Goal: Task Accomplishment & Management: Use online tool/utility

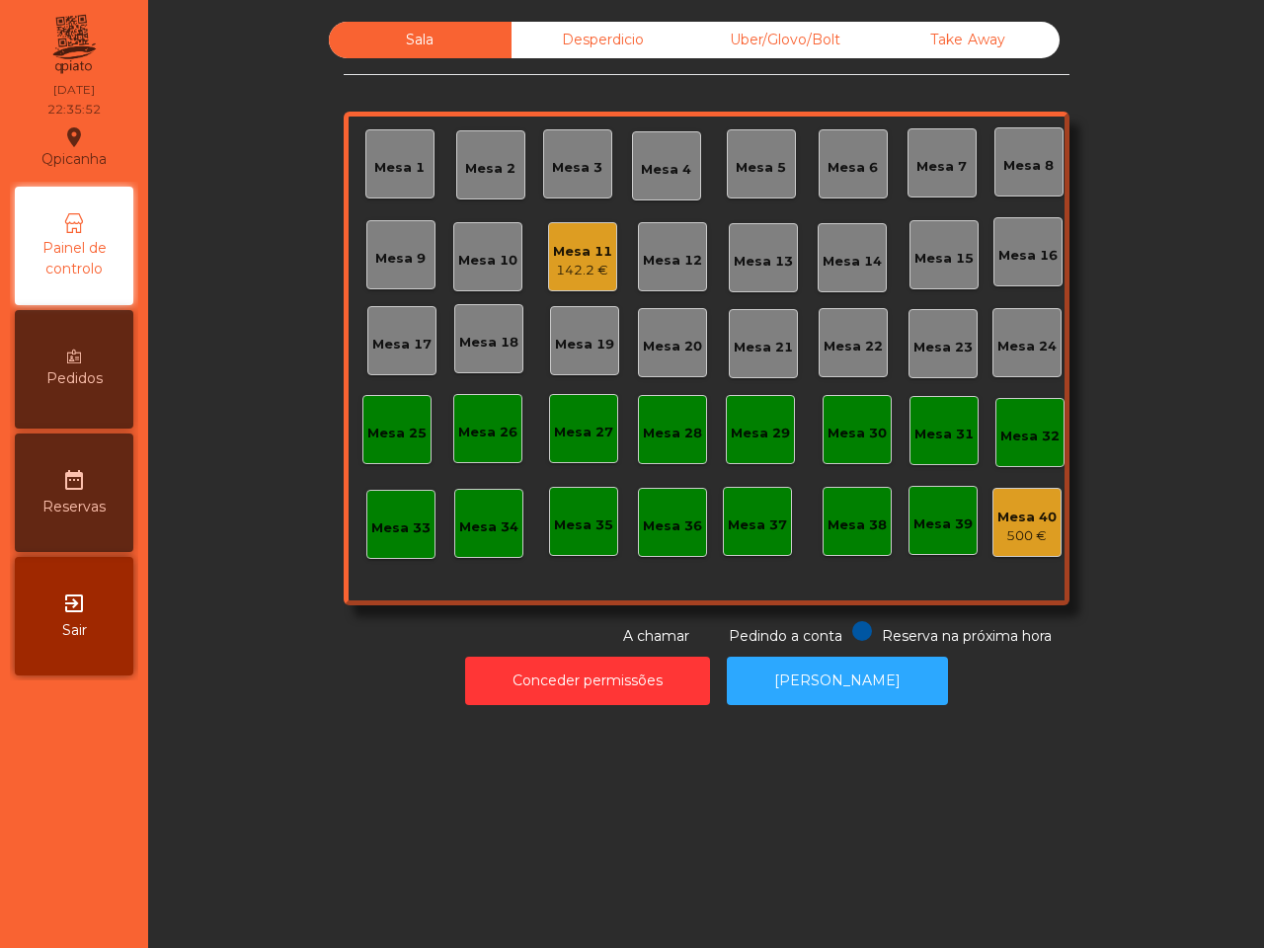
click at [582, 267] on div "142.2 €" at bounding box center [582, 271] width 59 height 20
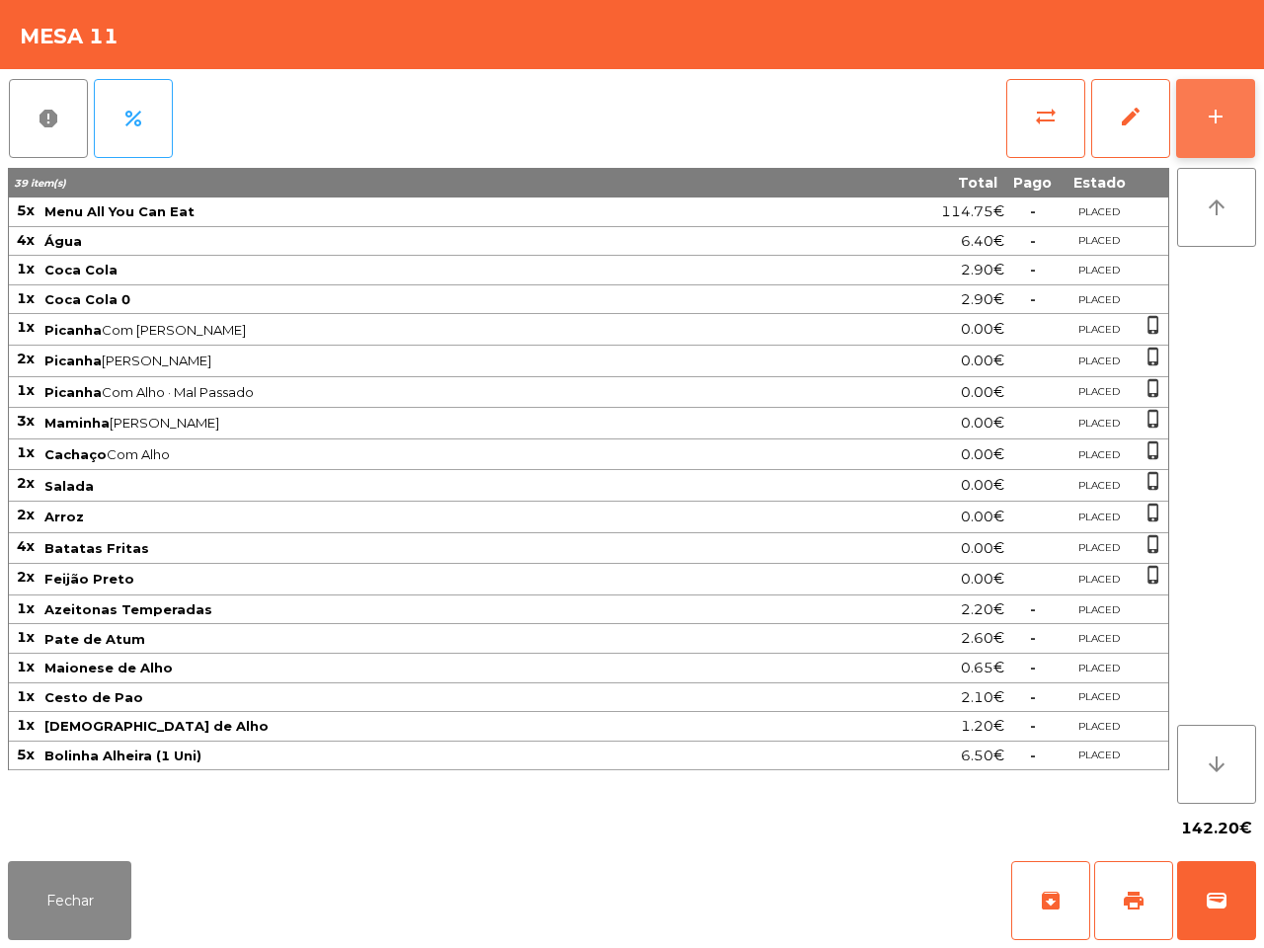
click at [1196, 121] on button "add" at bounding box center [1215, 118] width 79 height 79
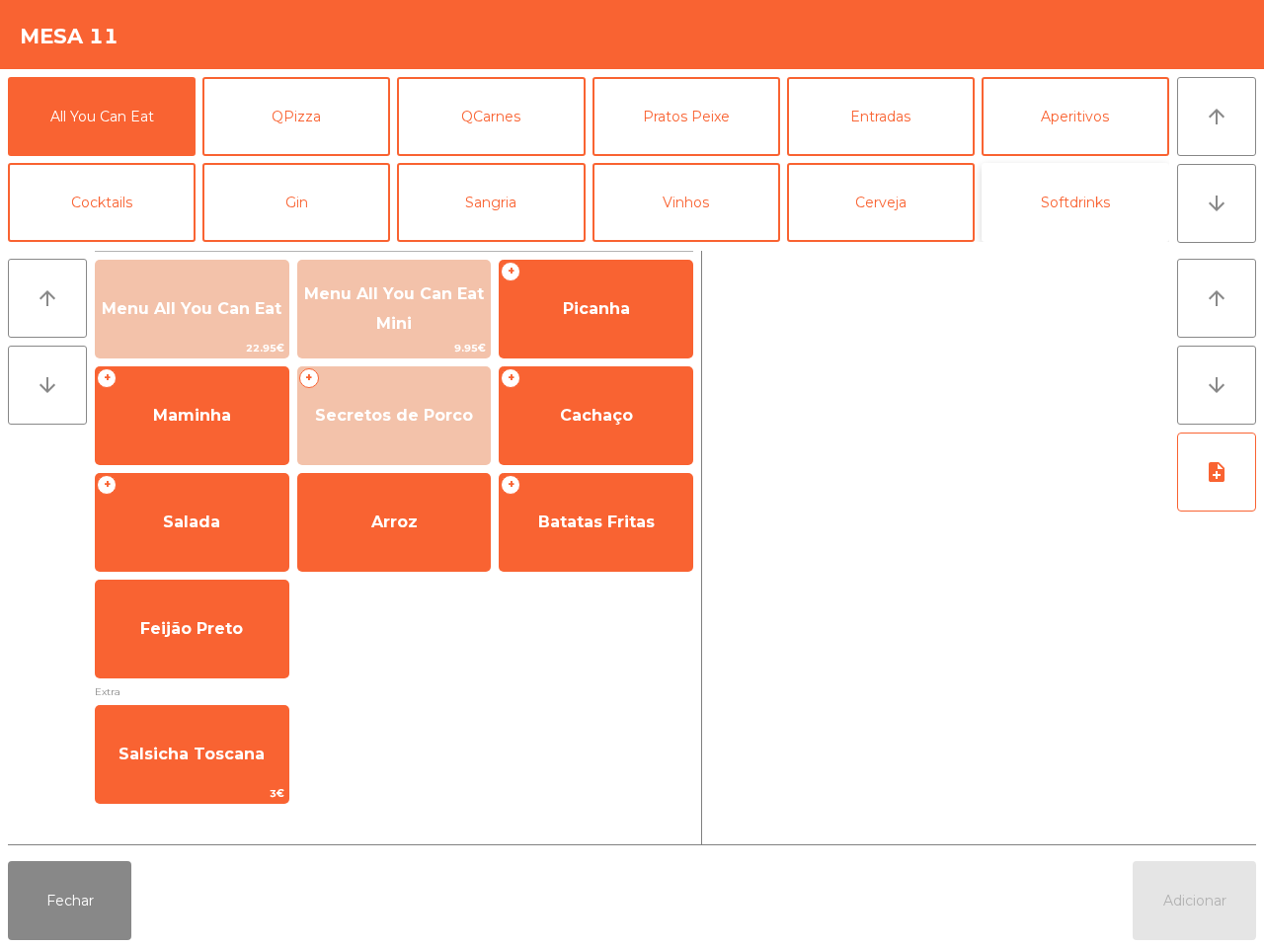
click at [1010, 214] on button "Softdrinks" at bounding box center [1075, 202] width 188 height 79
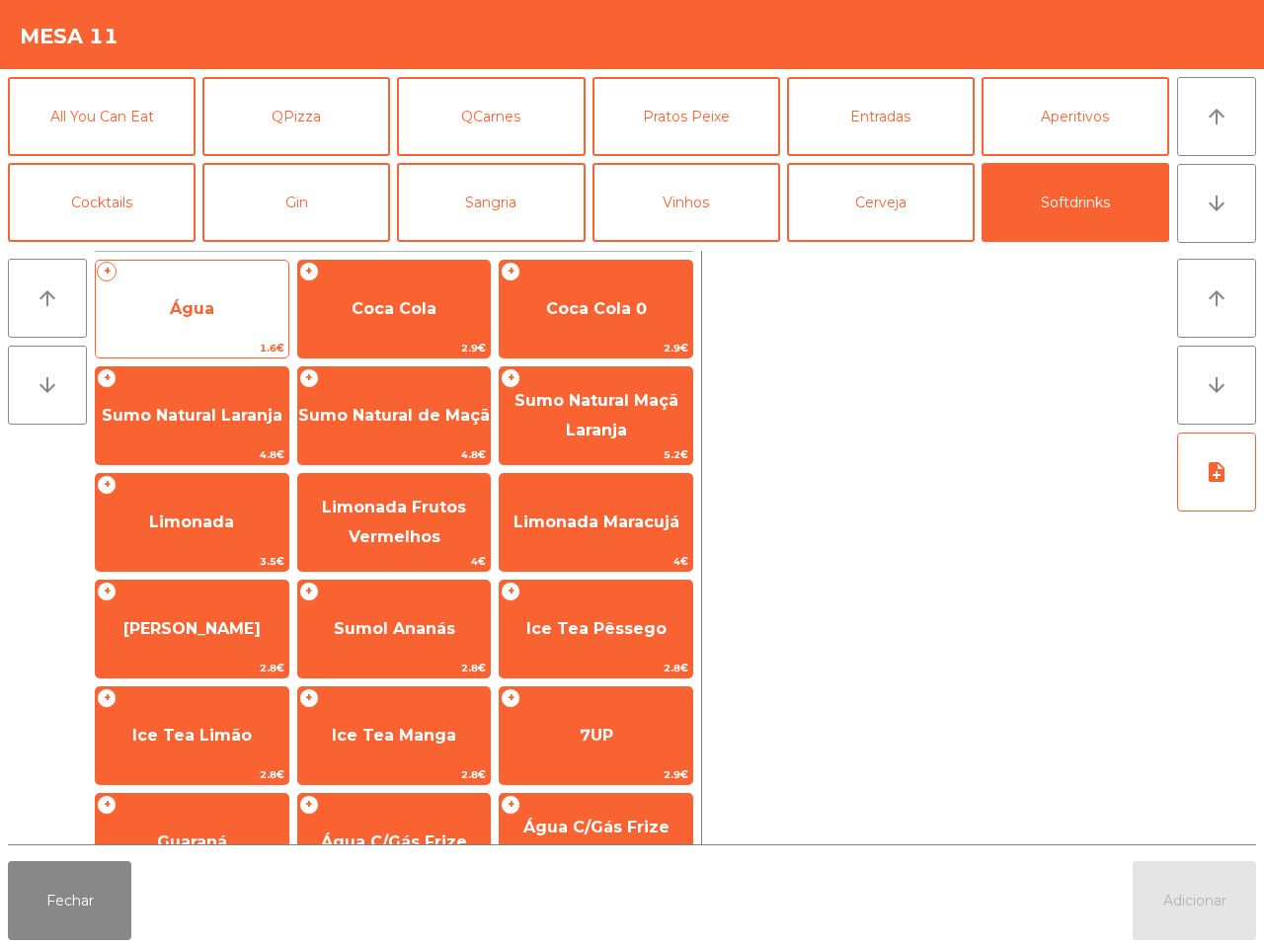
click at [170, 328] on span "Água" at bounding box center [192, 308] width 193 height 53
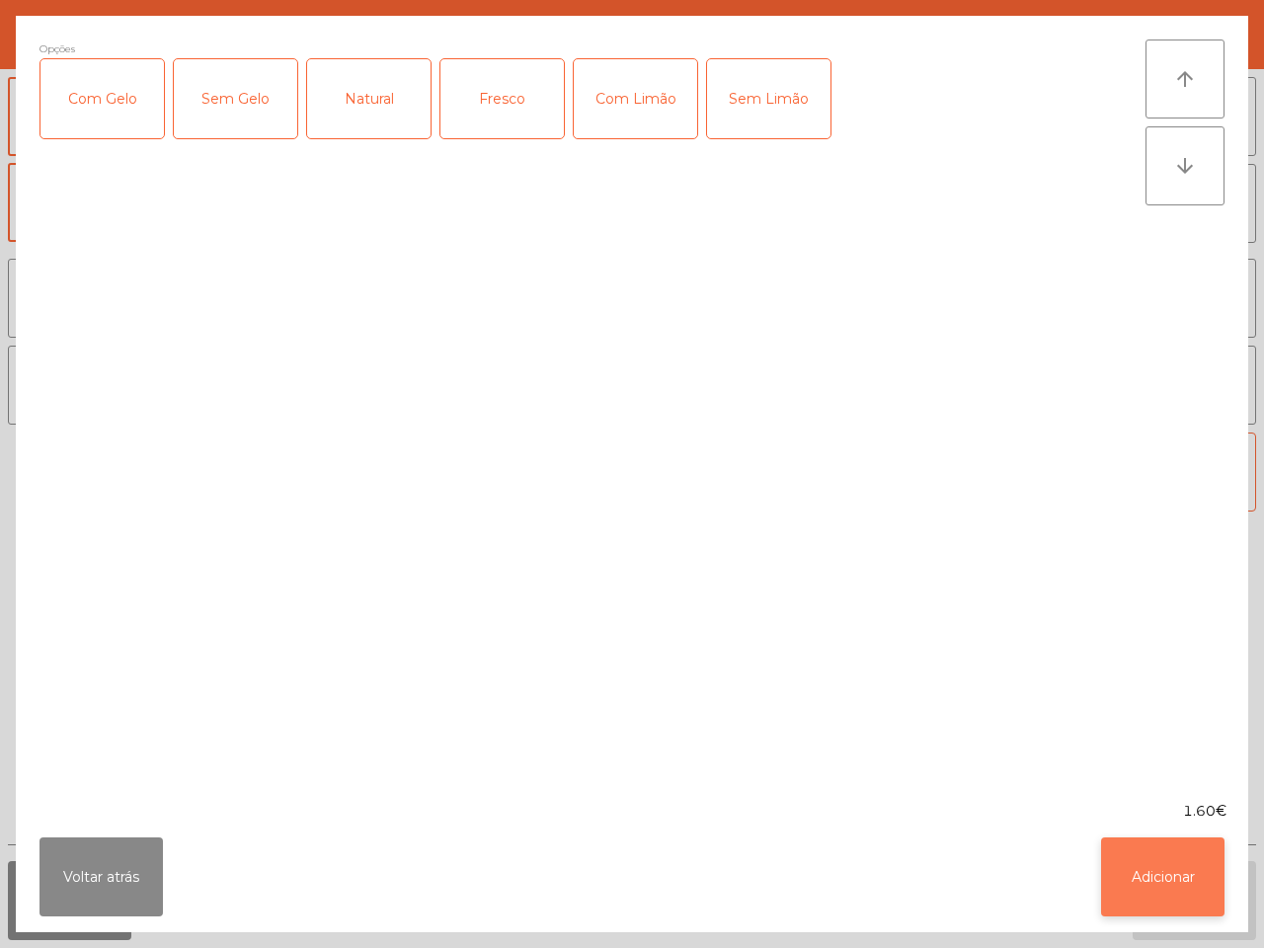
click at [1181, 900] on button "Adicionar" at bounding box center [1162, 876] width 123 height 79
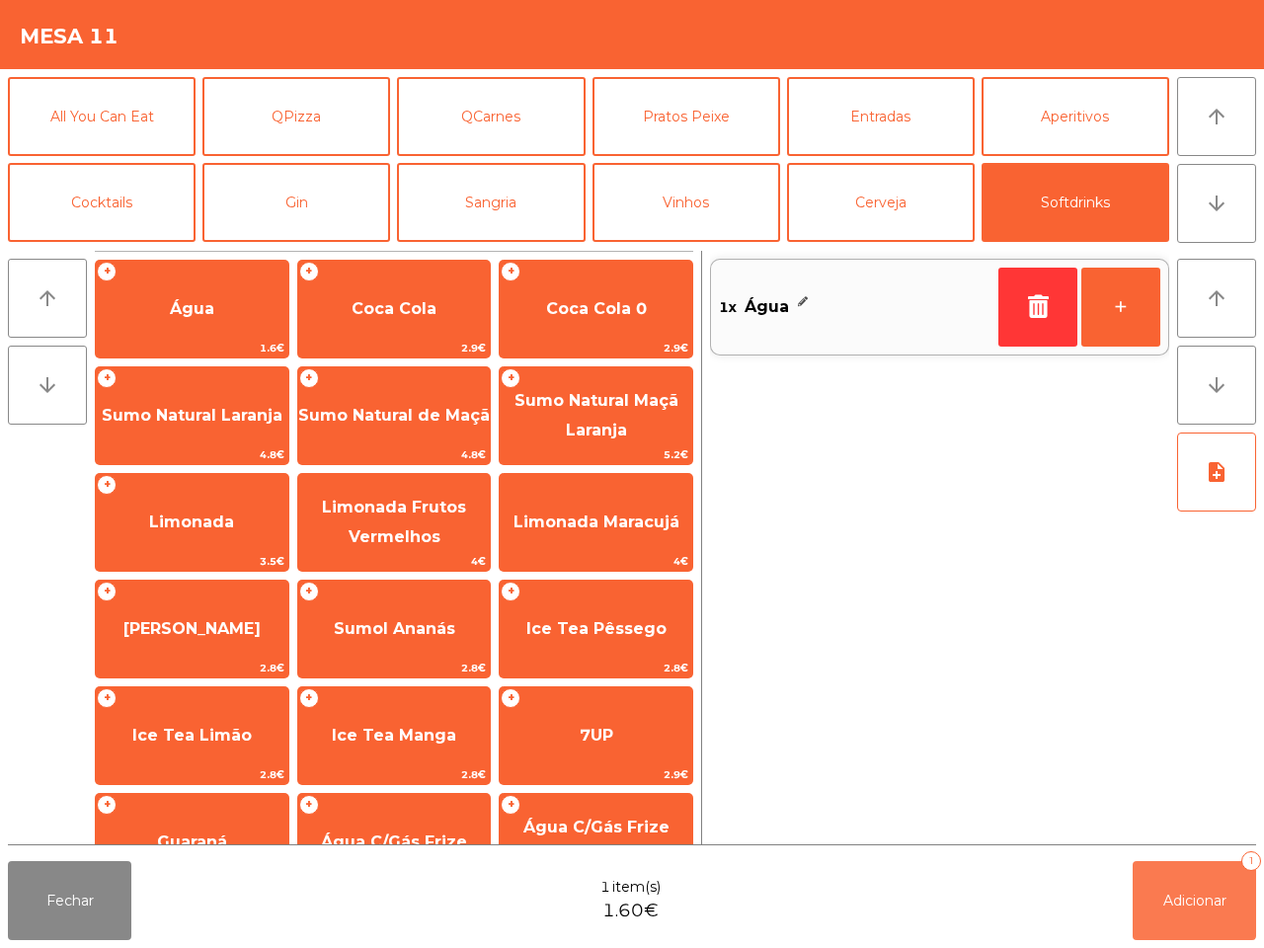
click at [1188, 894] on span "Adicionar" at bounding box center [1194, 901] width 63 height 18
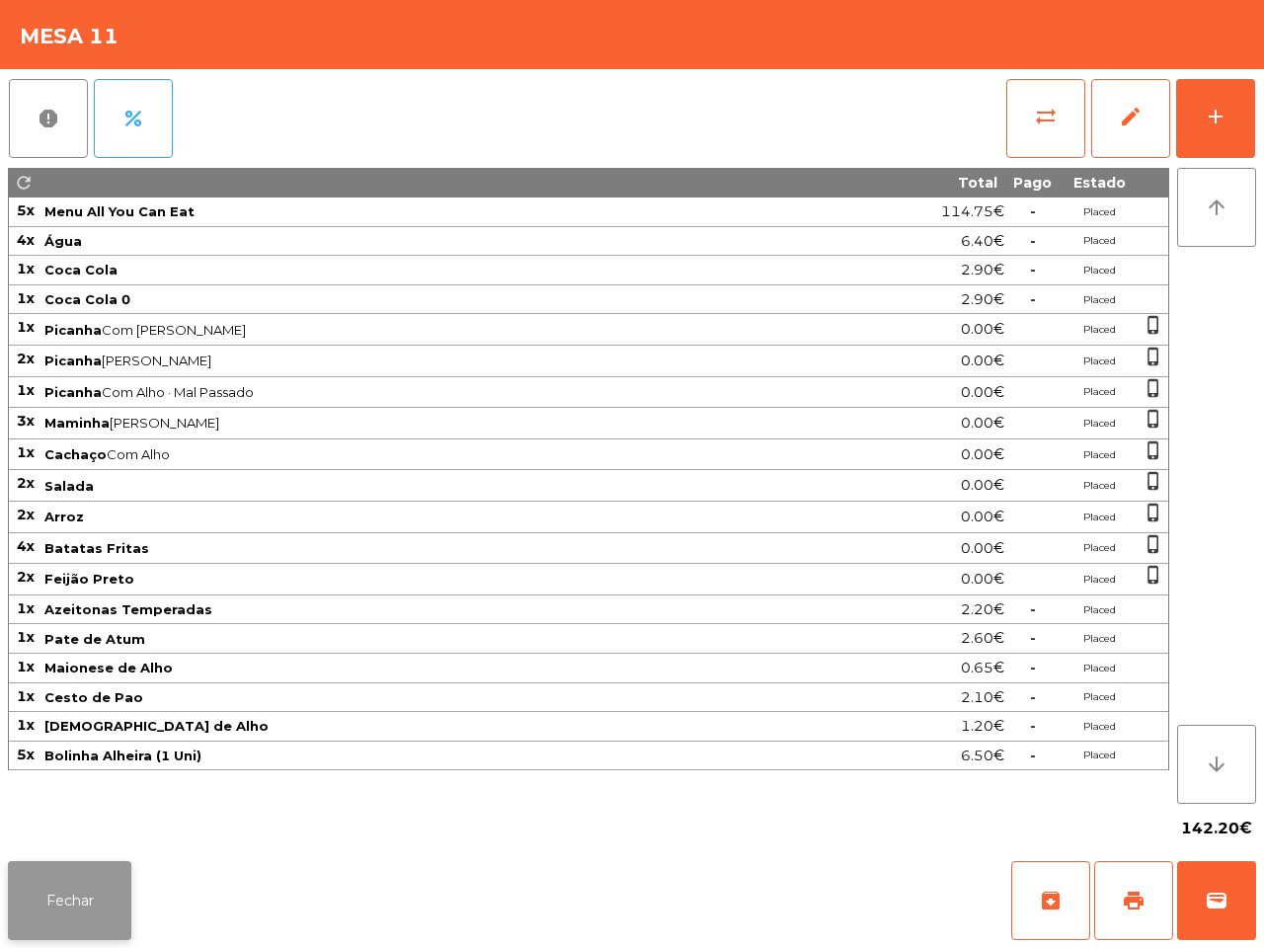
click at [82, 881] on button "Fechar" at bounding box center [69, 900] width 123 height 79
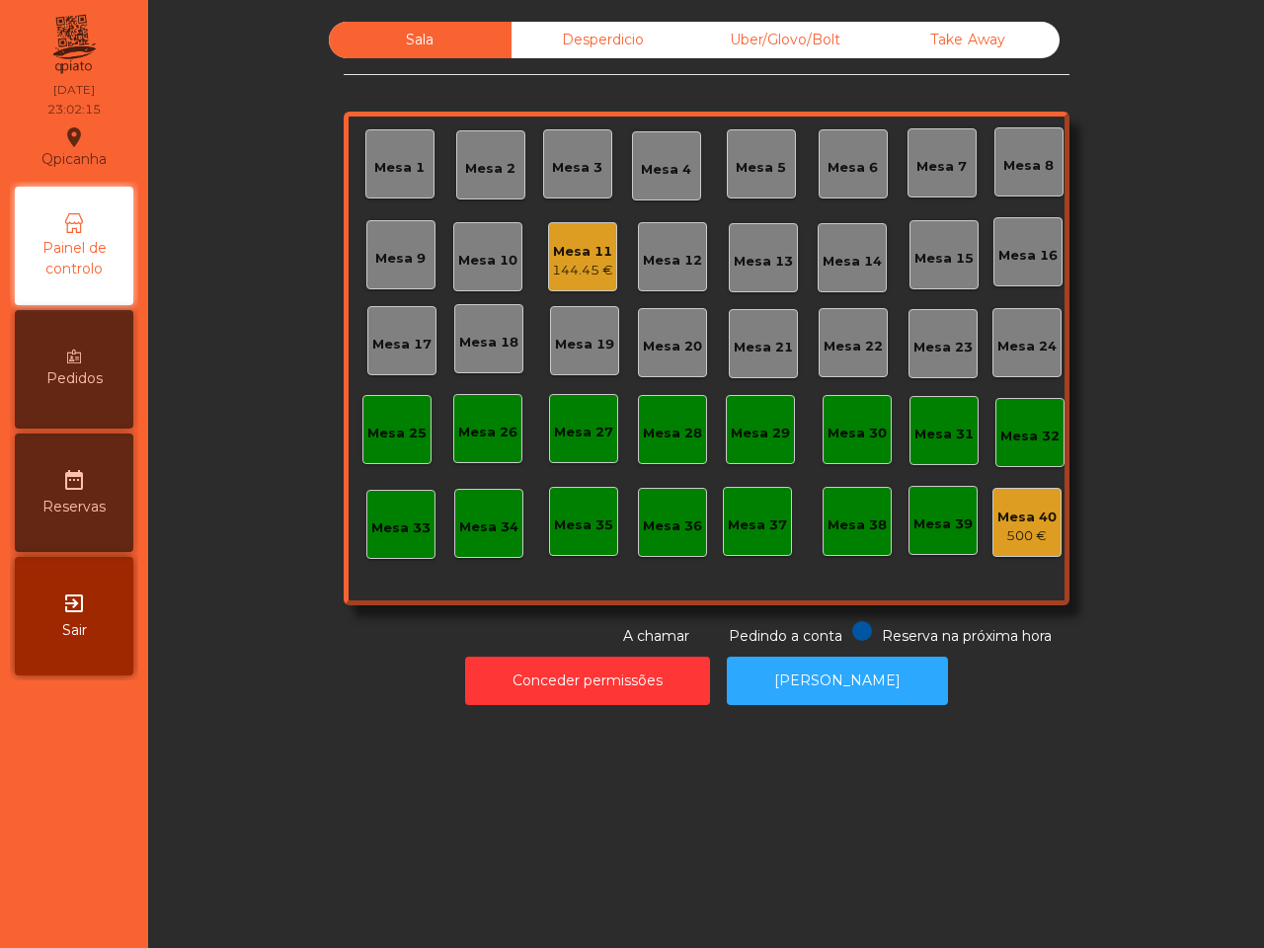
click at [589, 279] on div "Mesa 11 144.45 €" at bounding box center [582, 256] width 69 height 69
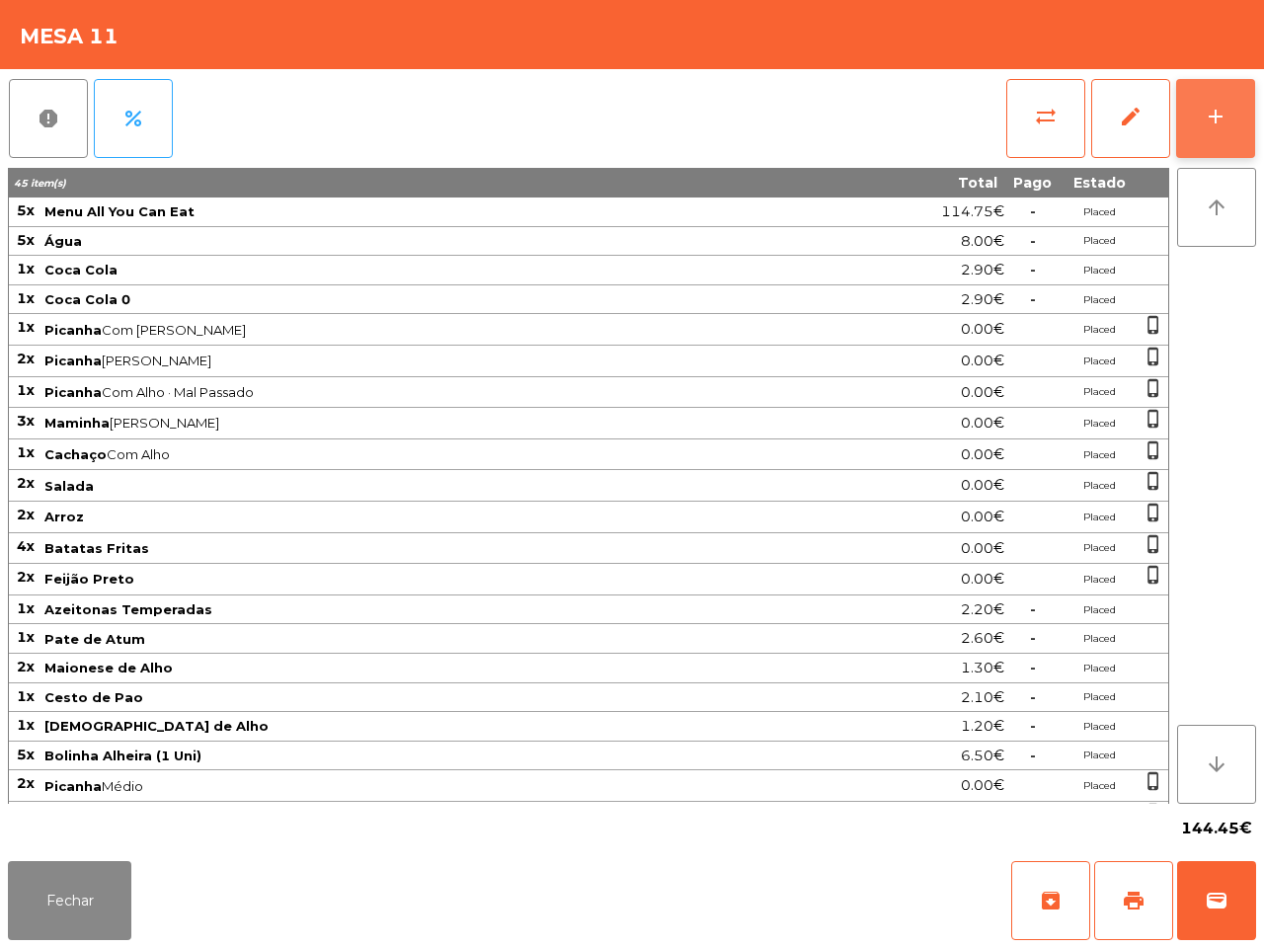
click at [1190, 116] on button "add" at bounding box center [1215, 118] width 79 height 79
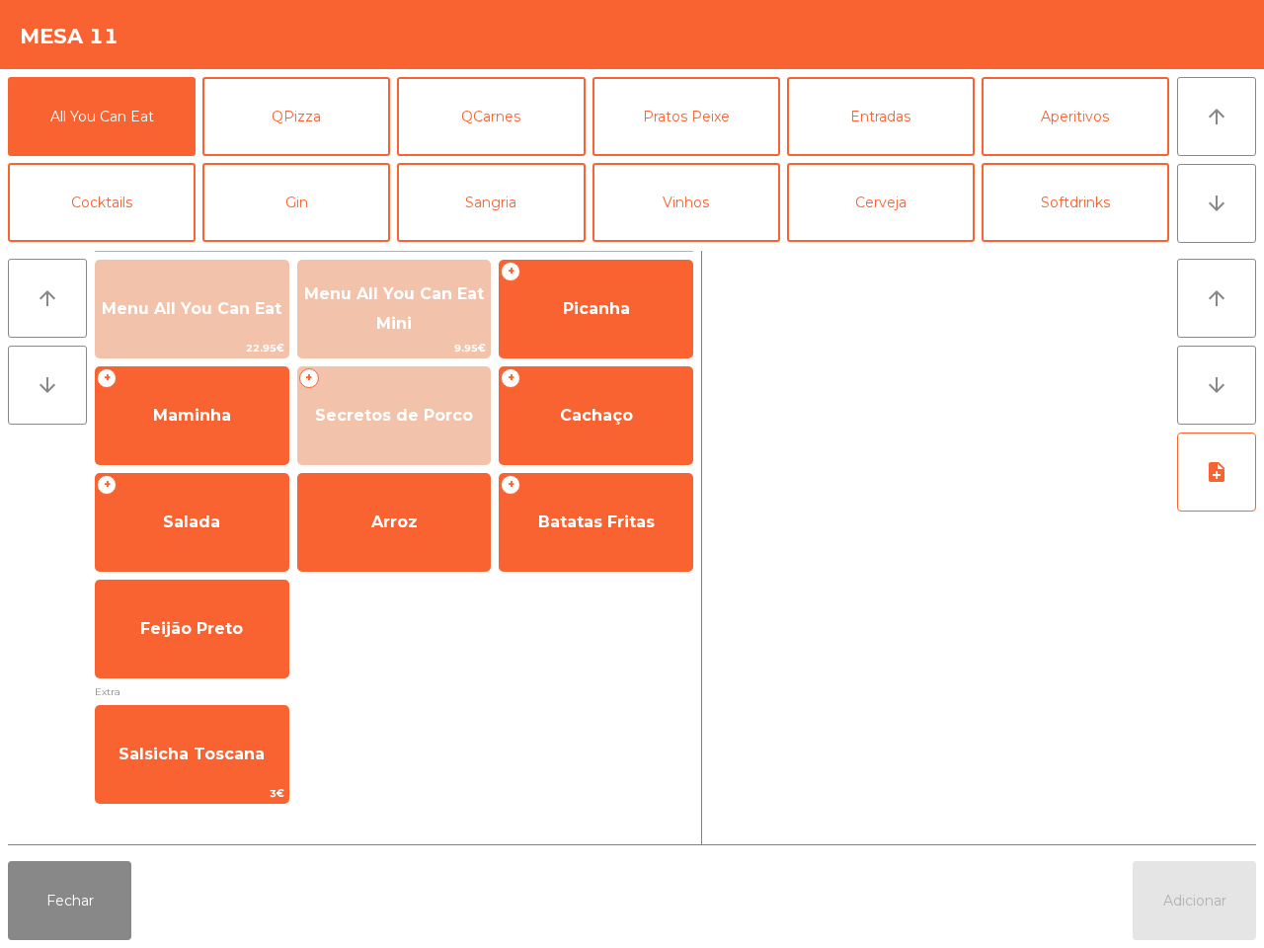
click at [1123, 243] on div "arrow_upward arrow_downward Menu All You Can Eat 22.95€ Menu All You Can Eat Mi…" at bounding box center [632, 548] width 1264 height 610
click at [1091, 194] on button "Softdrinks" at bounding box center [1075, 202] width 188 height 79
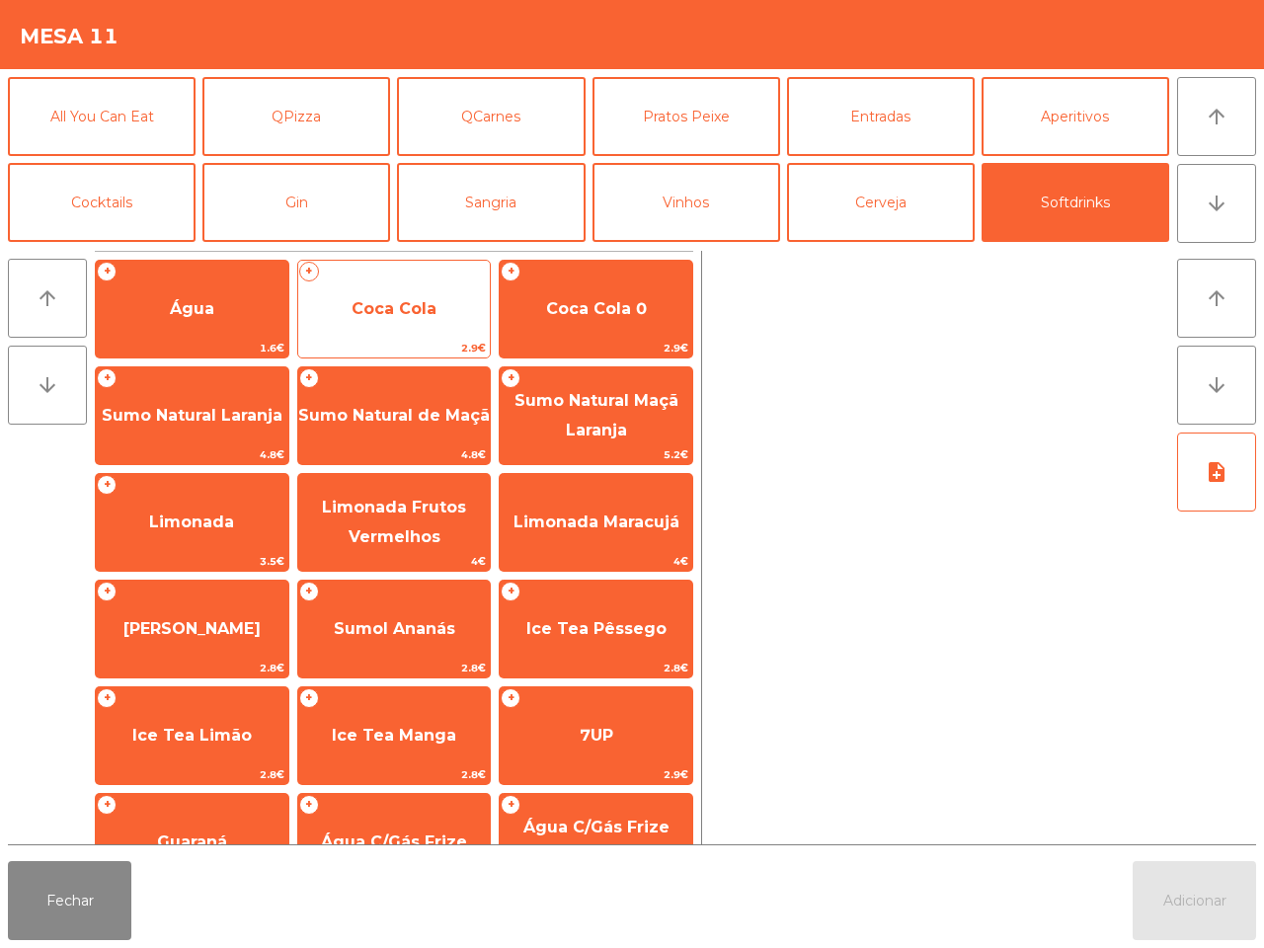
click at [442, 331] on span "Coca Cola" at bounding box center [394, 308] width 193 height 53
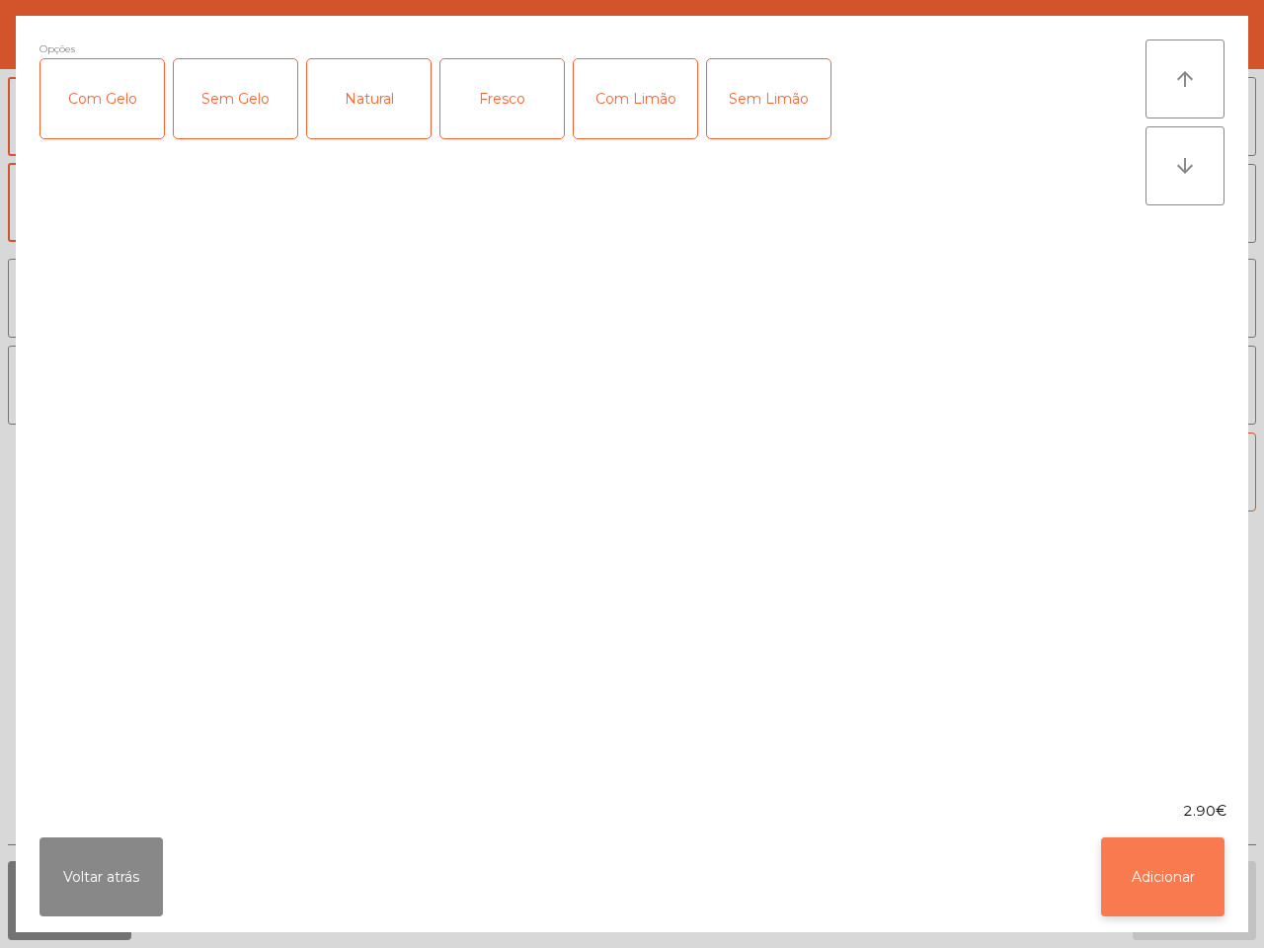
click at [1133, 885] on button "Adicionar" at bounding box center [1162, 876] width 123 height 79
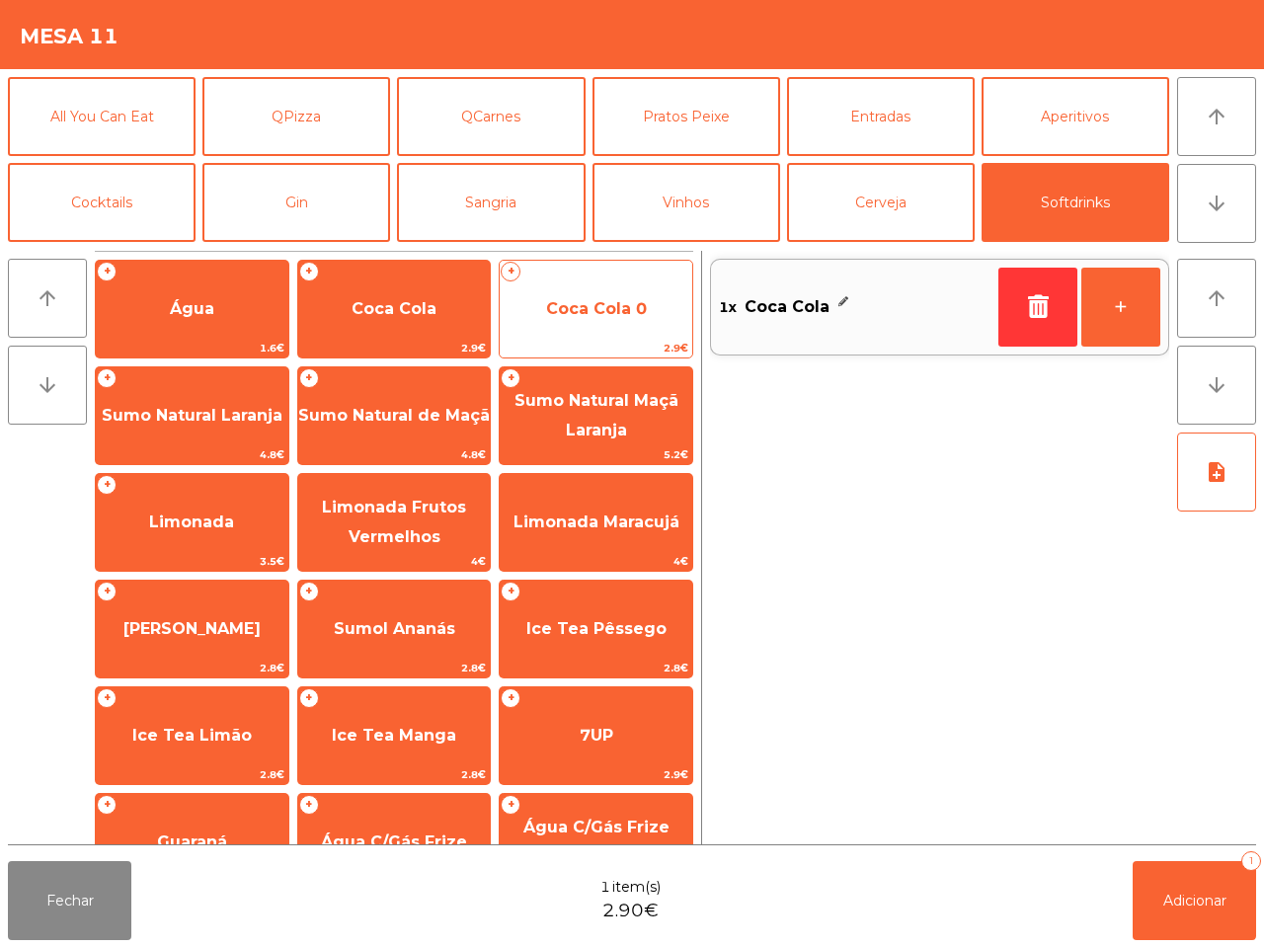
click at [549, 309] on span "Coca Cola 0" at bounding box center [596, 308] width 101 height 19
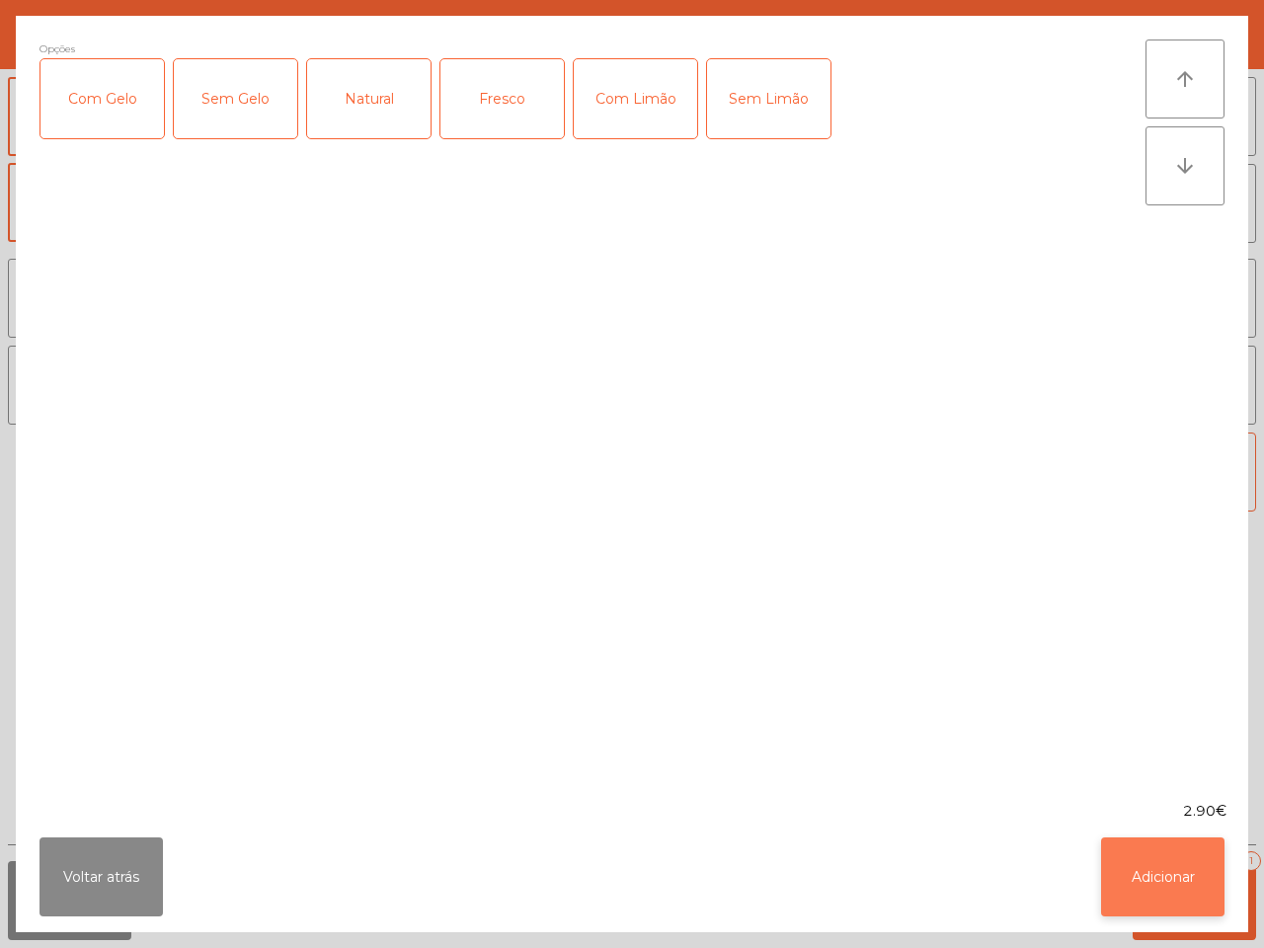
click at [1203, 872] on button "Adicionar" at bounding box center [1162, 876] width 123 height 79
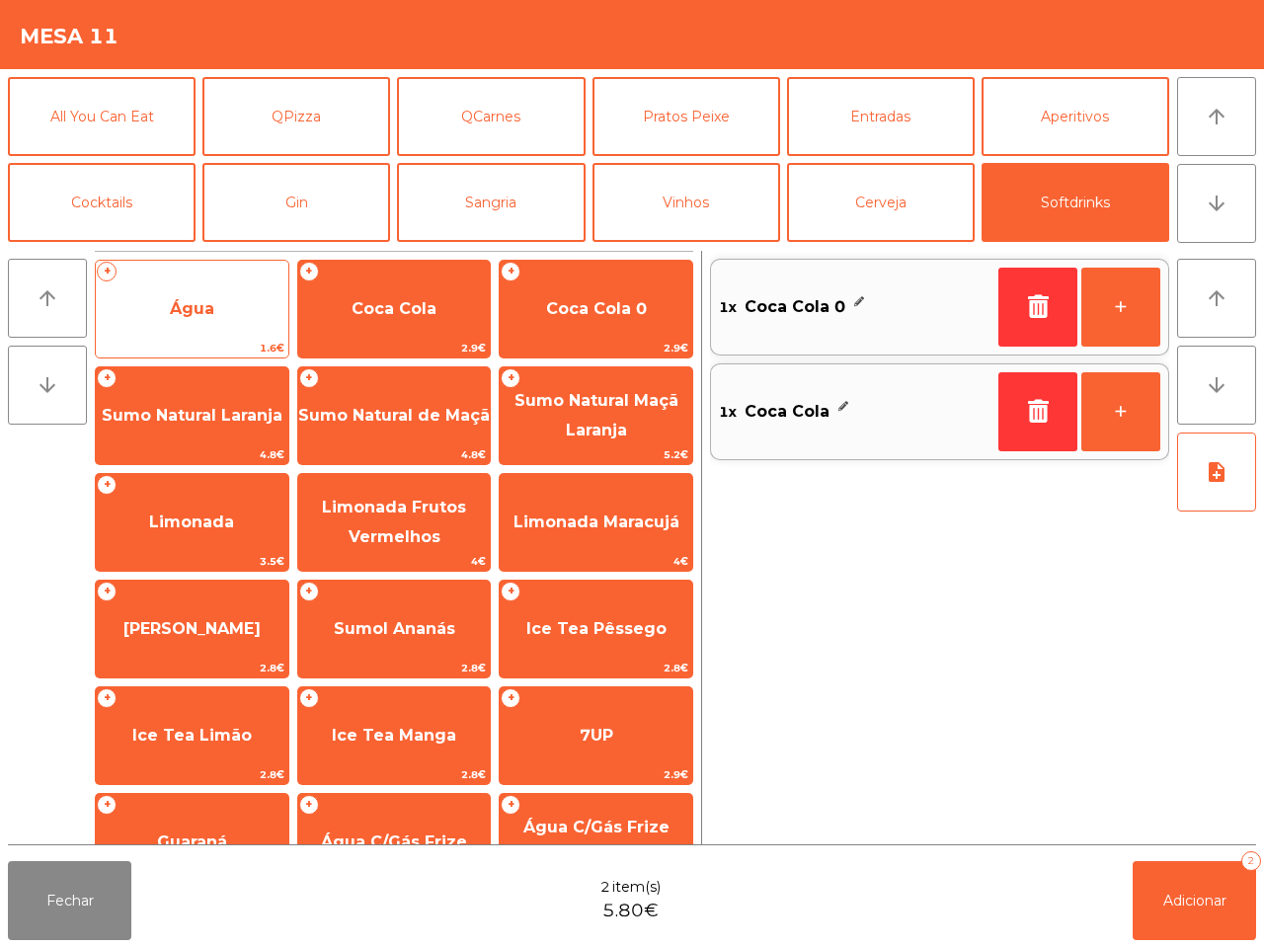
click at [185, 282] on span "Água" at bounding box center [192, 308] width 193 height 53
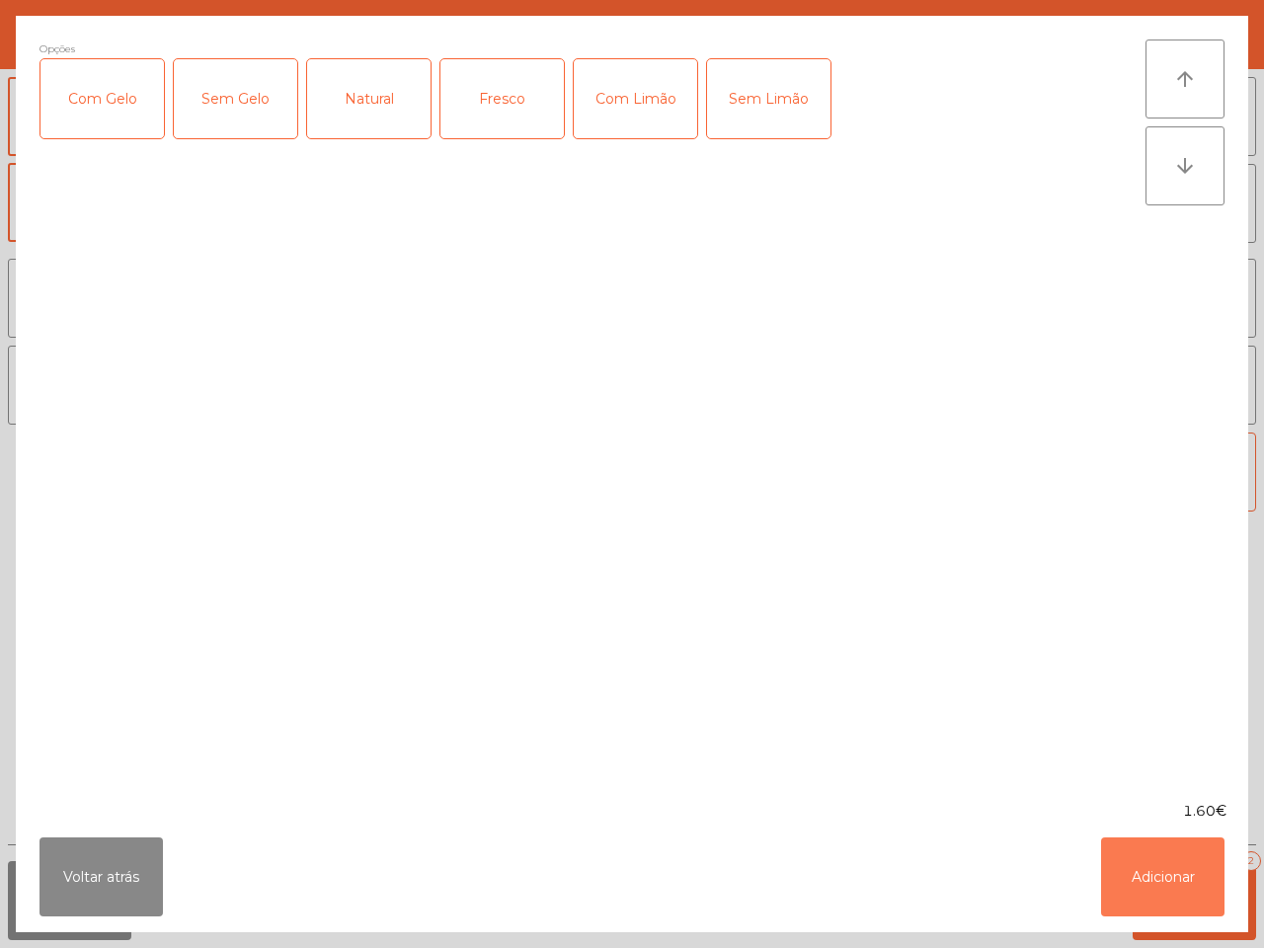
click at [1205, 882] on button "Adicionar" at bounding box center [1162, 876] width 123 height 79
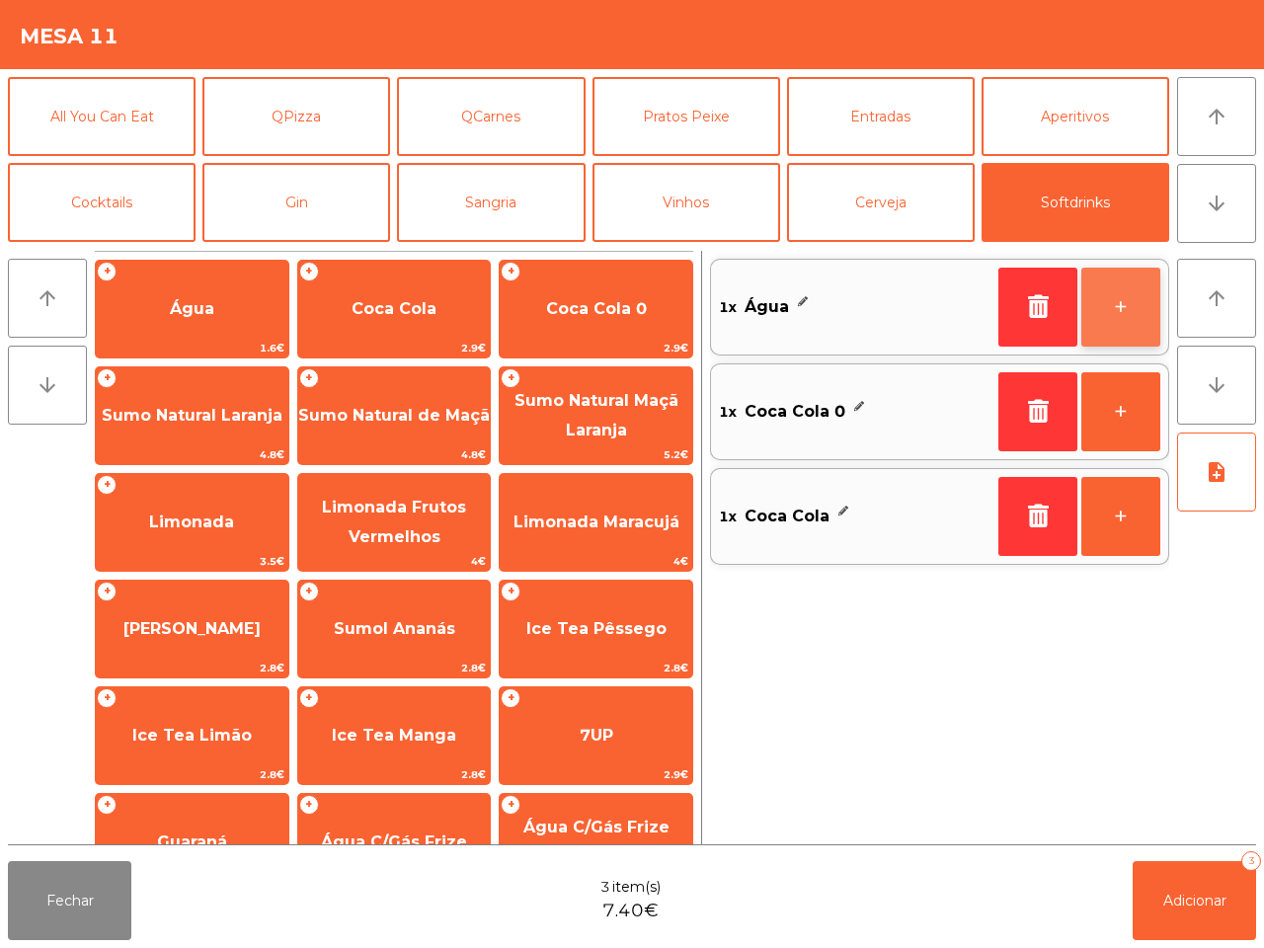
click at [1104, 311] on button "+" at bounding box center [1120, 307] width 79 height 79
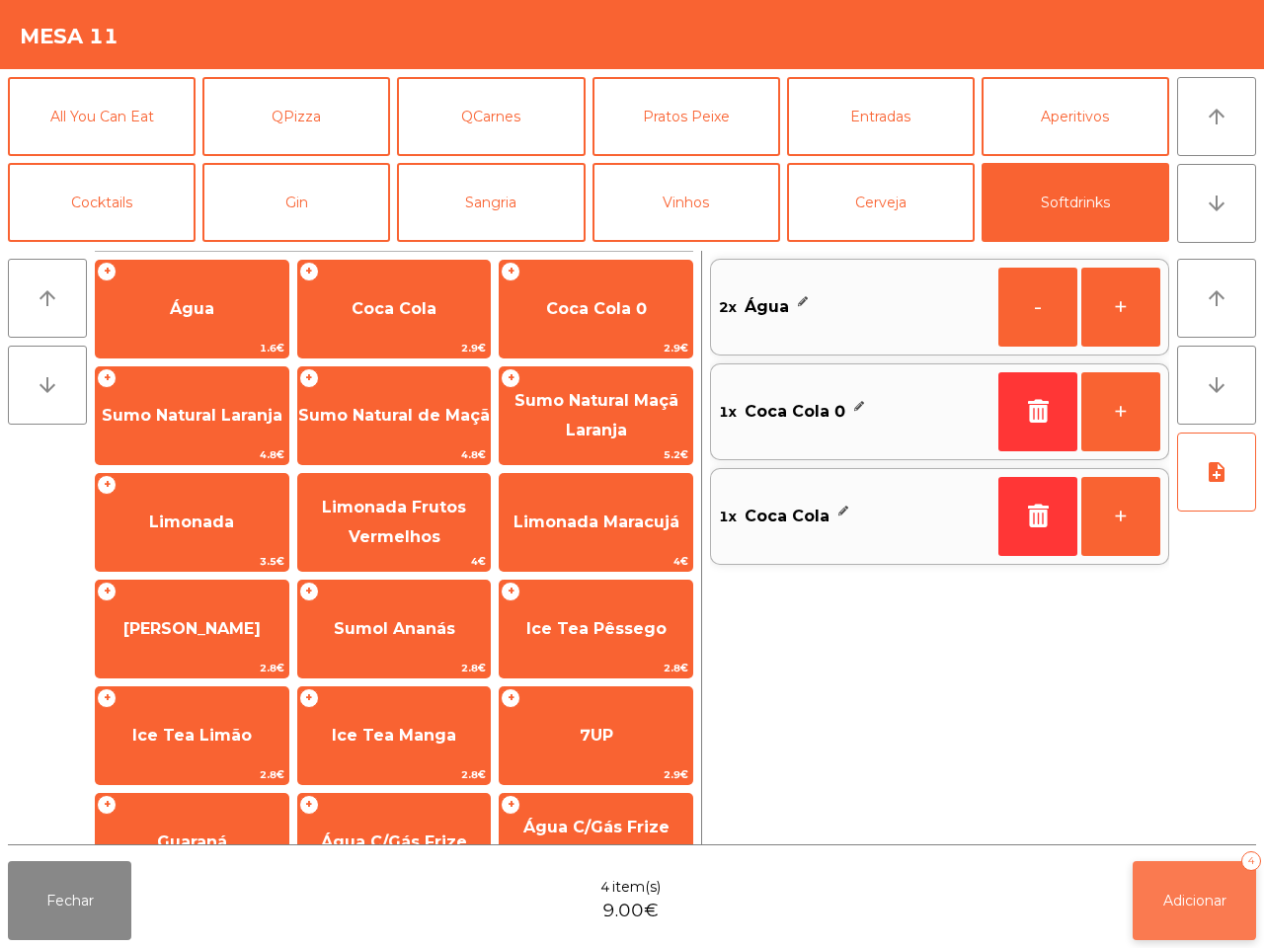
click at [1146, 905] on button "Adicionar 4" at bounding box center [1193, 900] width 123 height 79
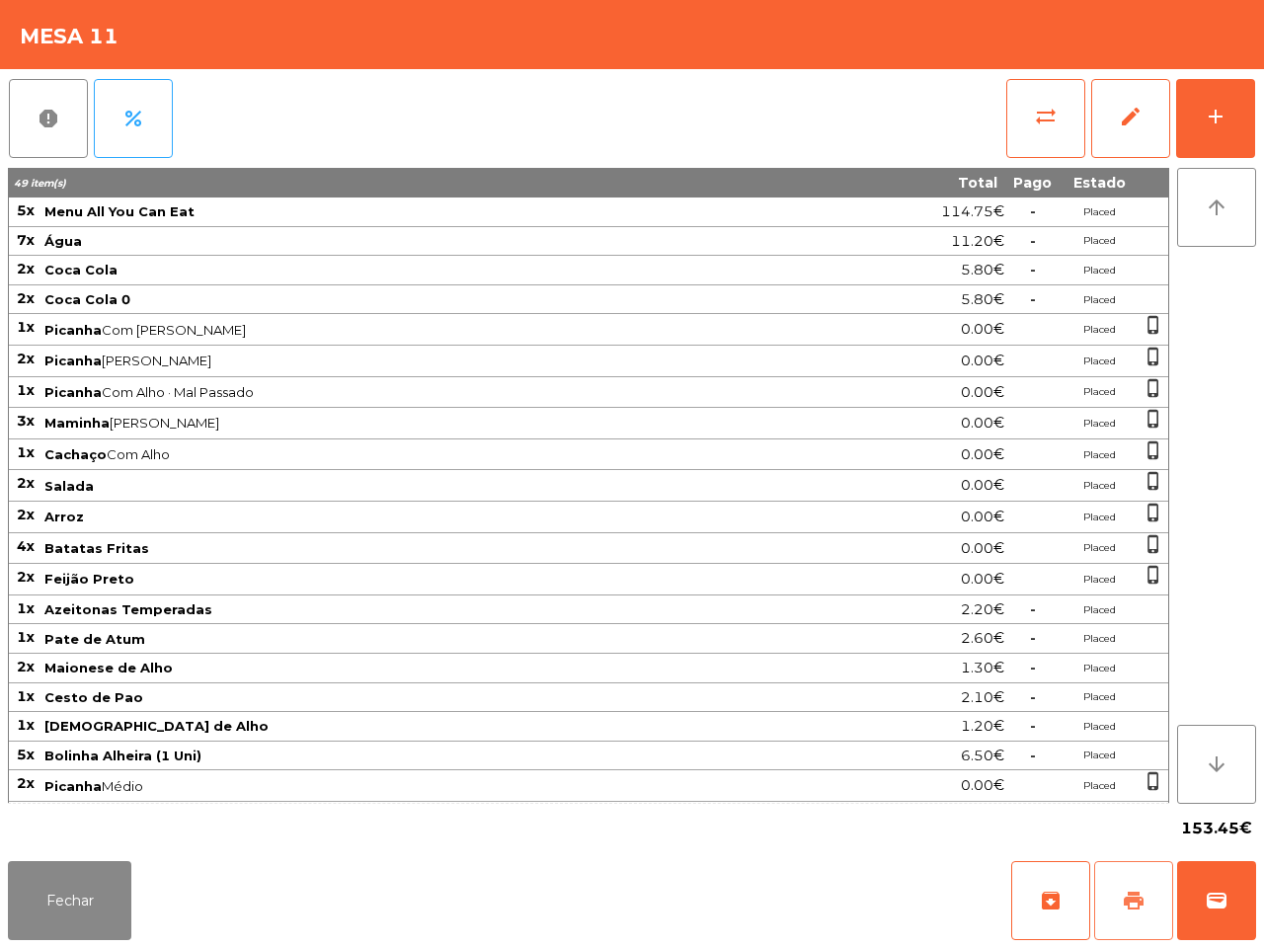
click at [1147, 900] on button "print" at bounding box center [1133, 900] width 79 height 79
click at [109, 869] on button "Fechar" at bounding box center [69, 900] width 123 height 79
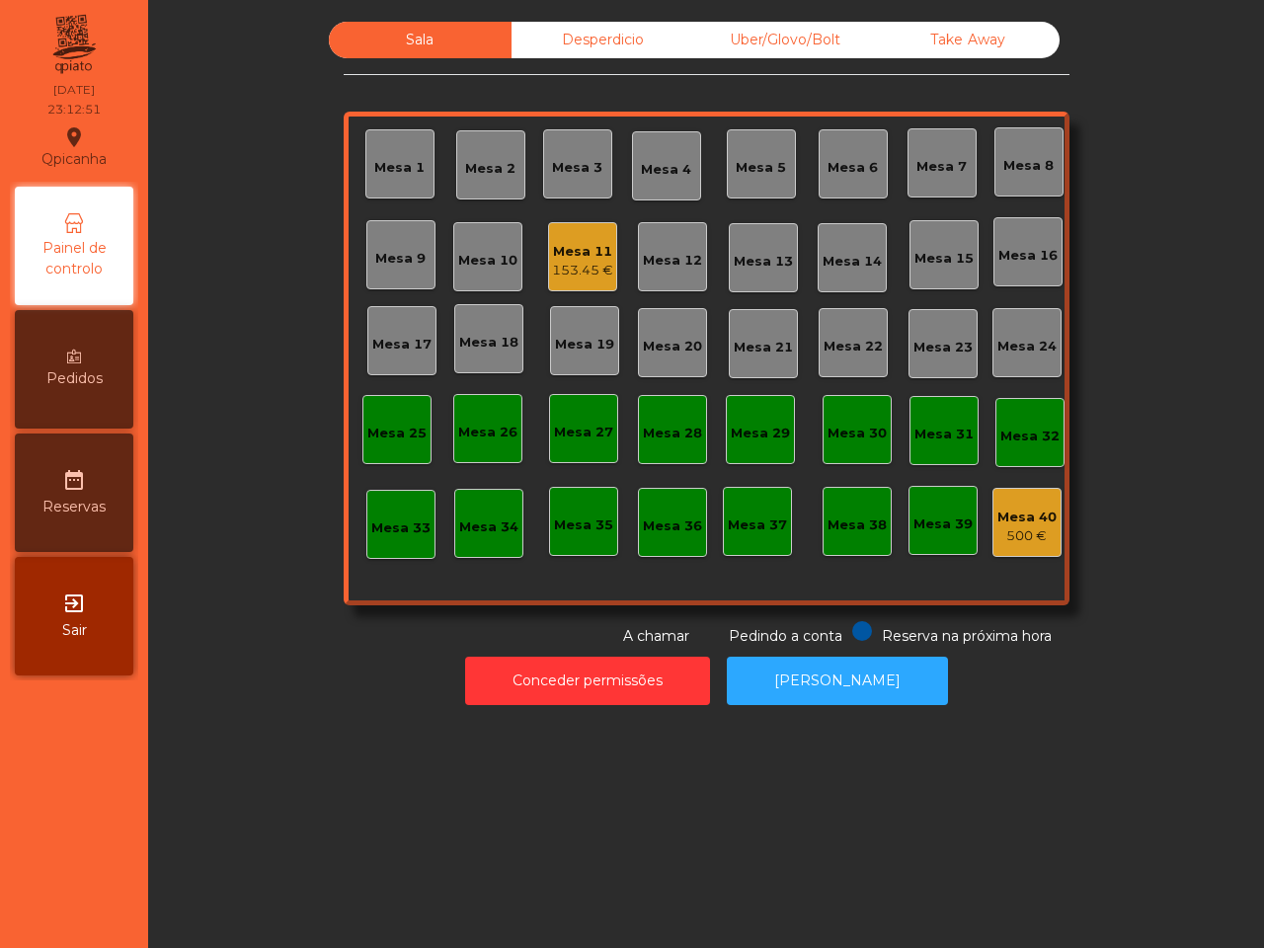
click at [367, 426] on div "Mesa 25" at bounding box center [396, 434] width 59 height 20
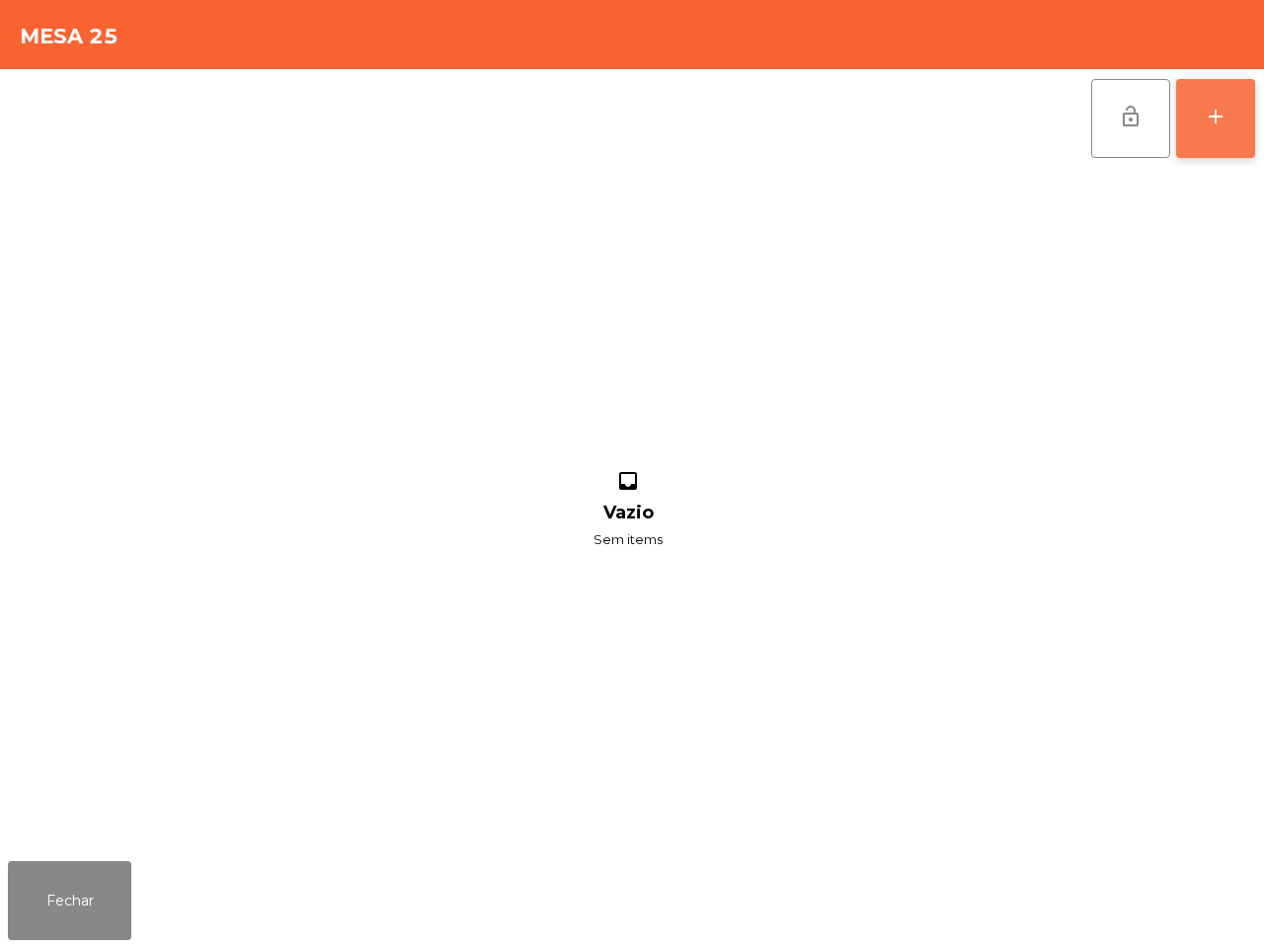
click at [1209, 96] on button "add" at bounding box center [1215, 118] width 79 height 79
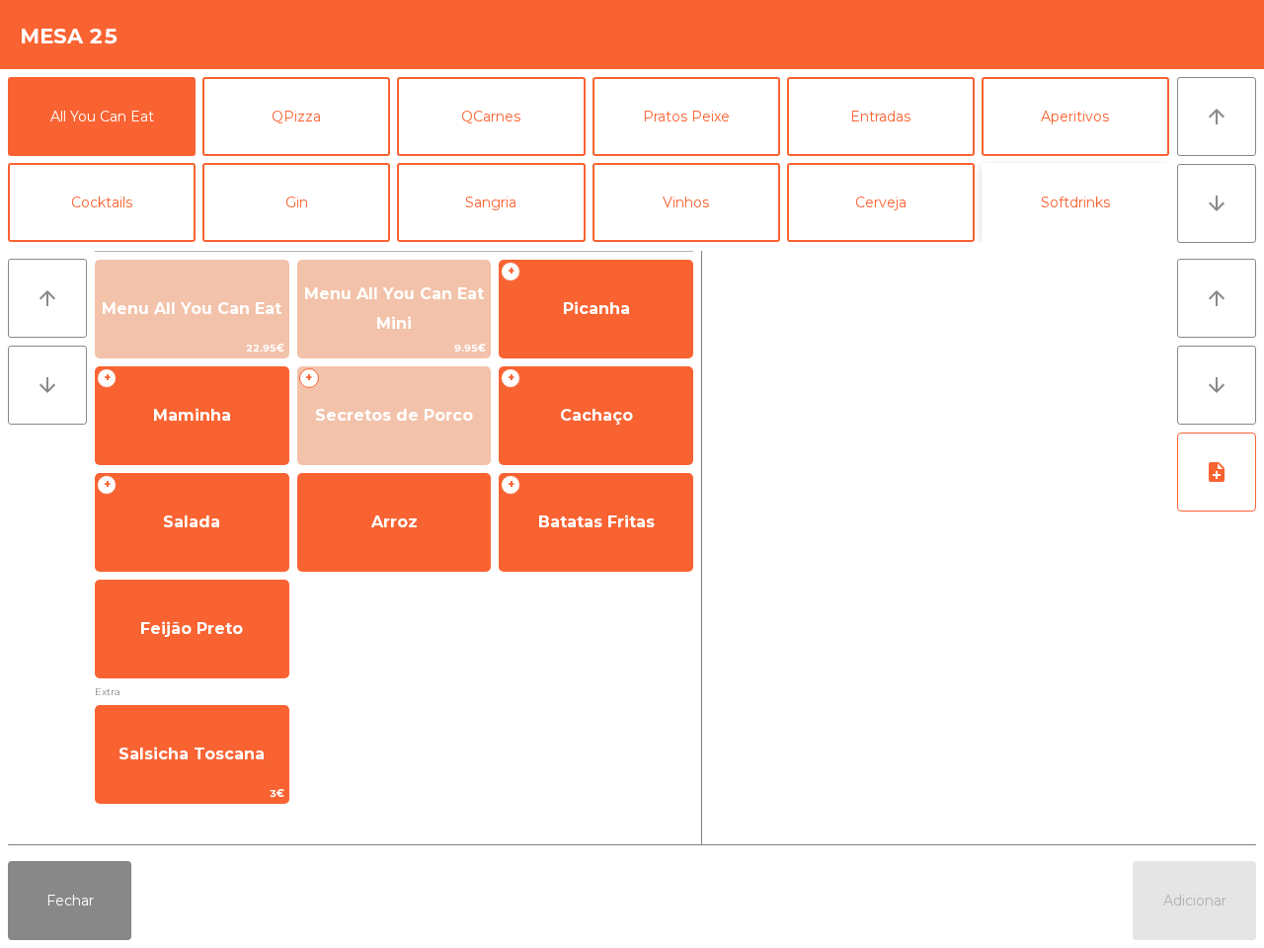
click at [1059, 194] on button "Softdrinks" at bounding box center [1075, 202] width 188 height 79
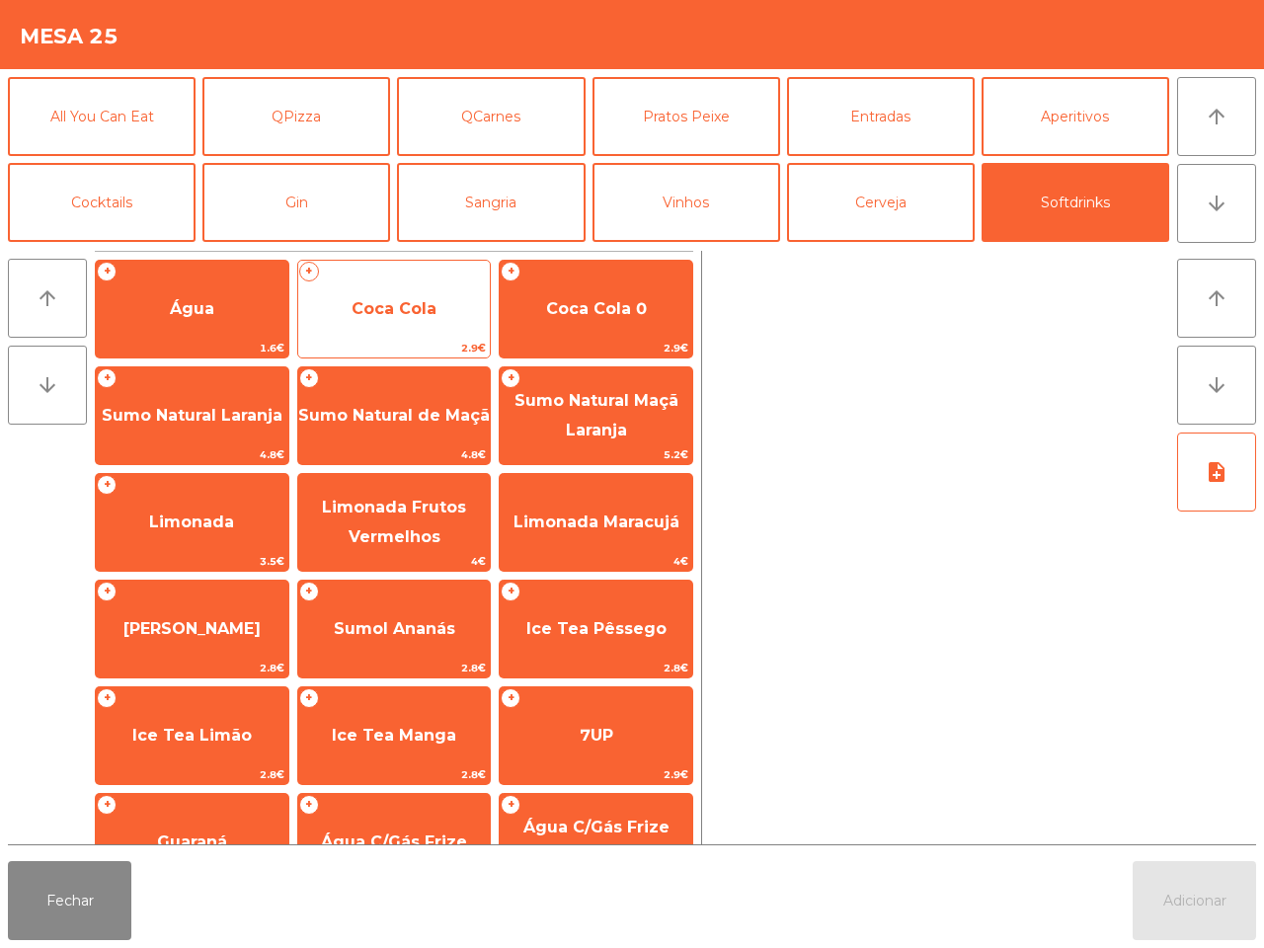
click at [430, 304] on span "Coca Cola" at bounding box center [393, 308] width 85 height 19
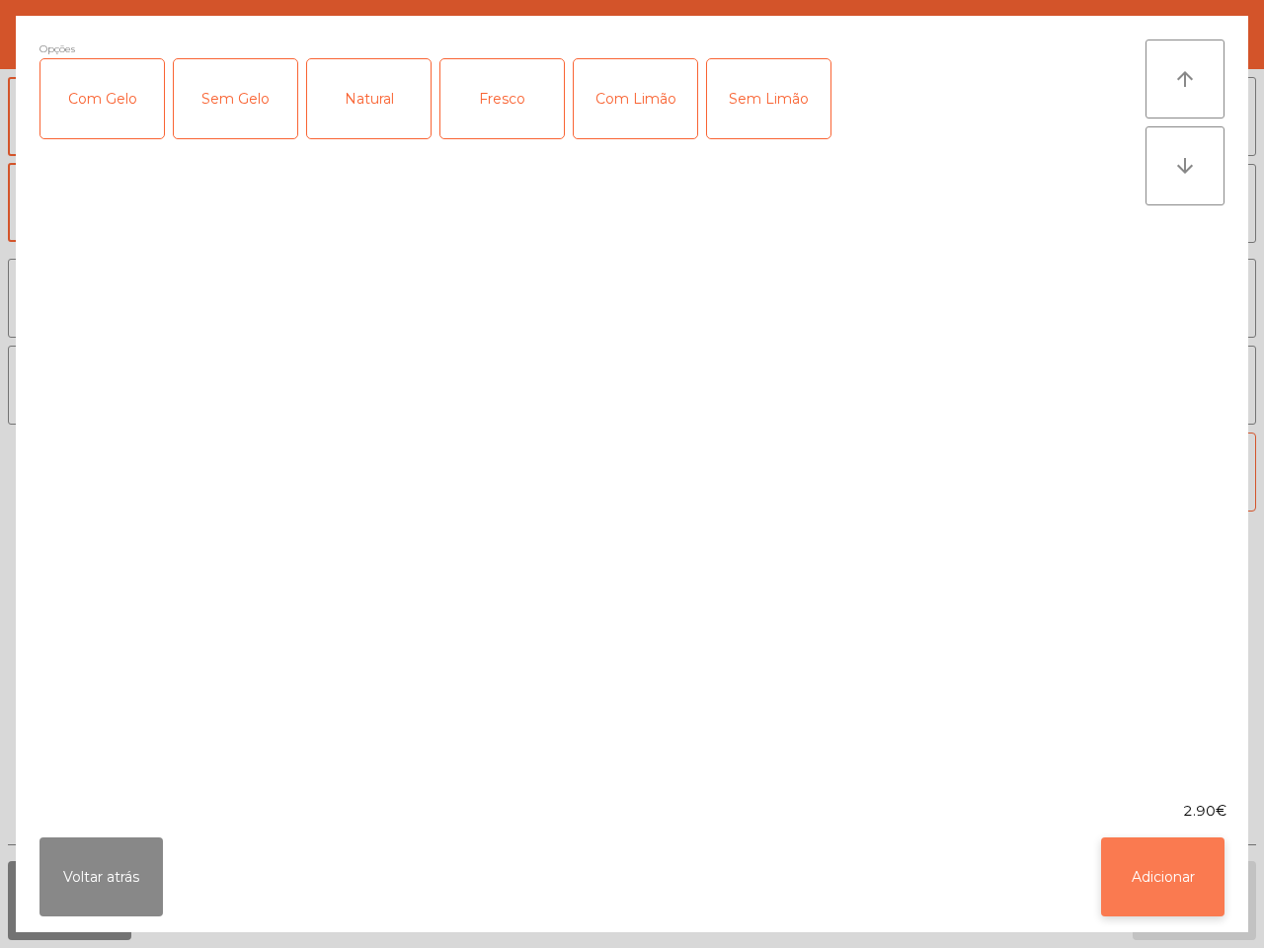
click at [1160, 869] on button "Adicionar" at bounding box center [1162, 876] width 123 height 79
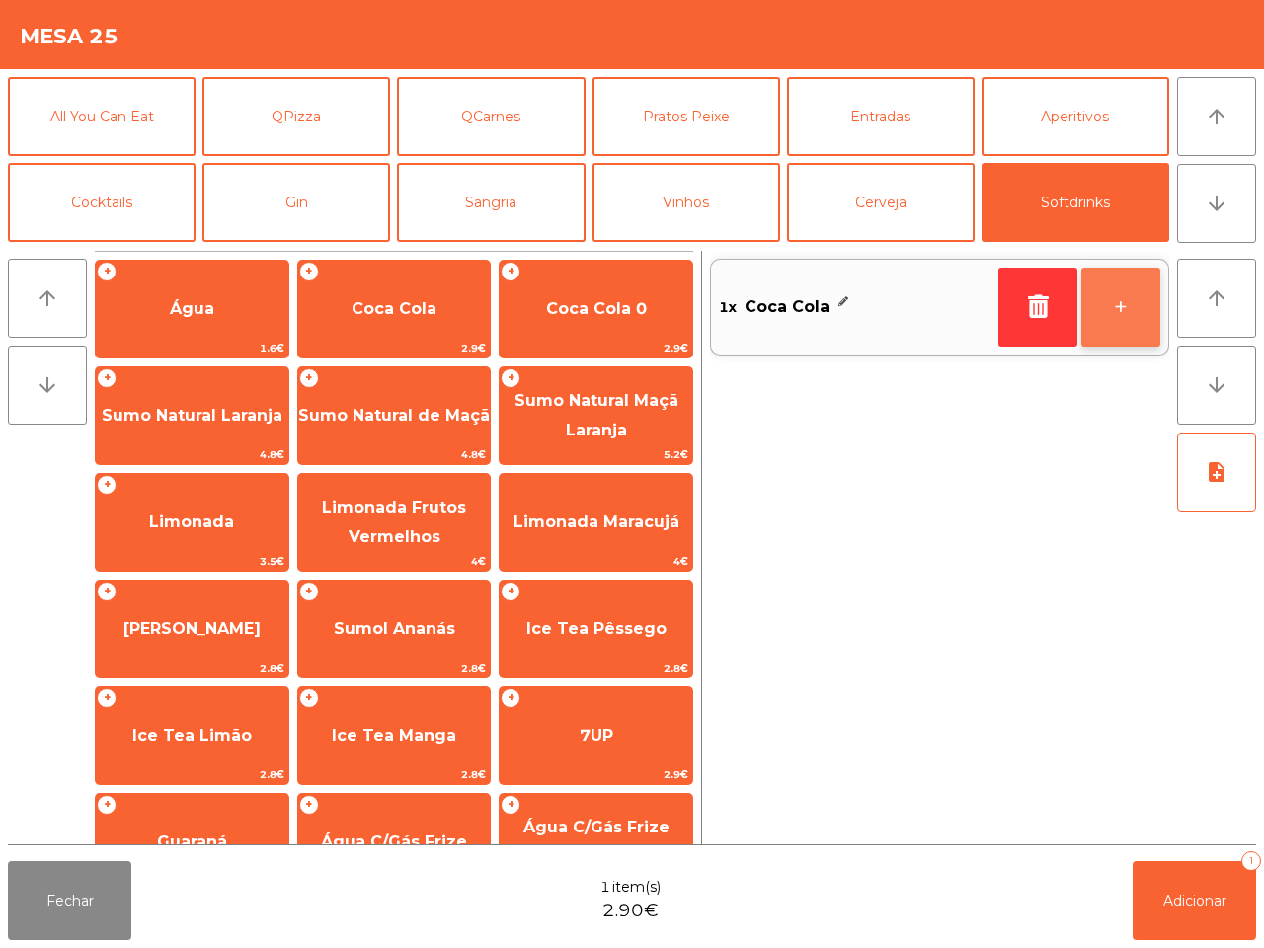
click at [1107, 312] on button "+" at bounding box center [1120, 307] width 79 height 79
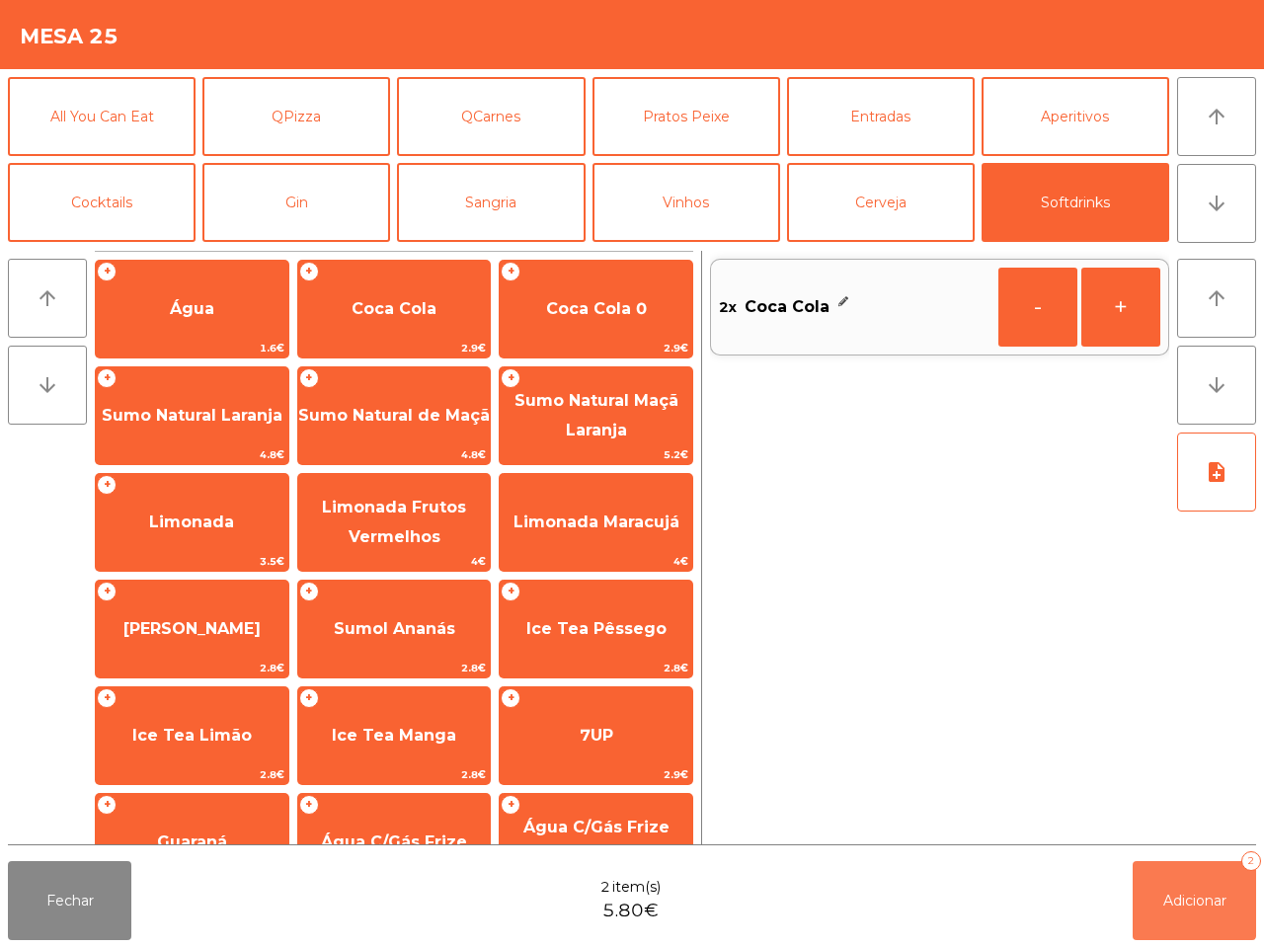
click at [1211, 933] on button "Adicionar 2" at bounding box center [1193, 900] width 123 height 79
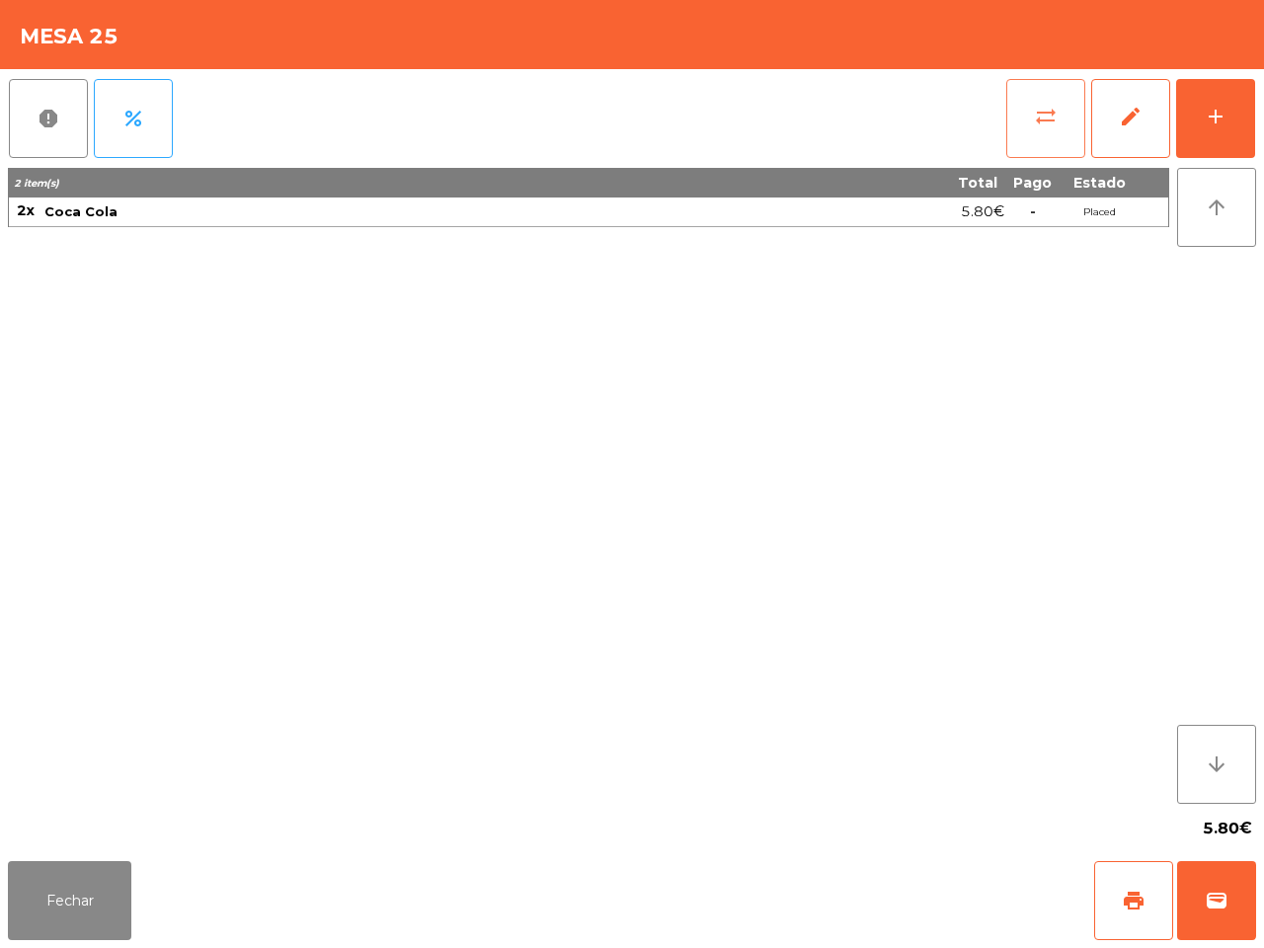
click at [1053, 128] on button "sync_alt" at bounding box center [1045, 118] width 79 height 79
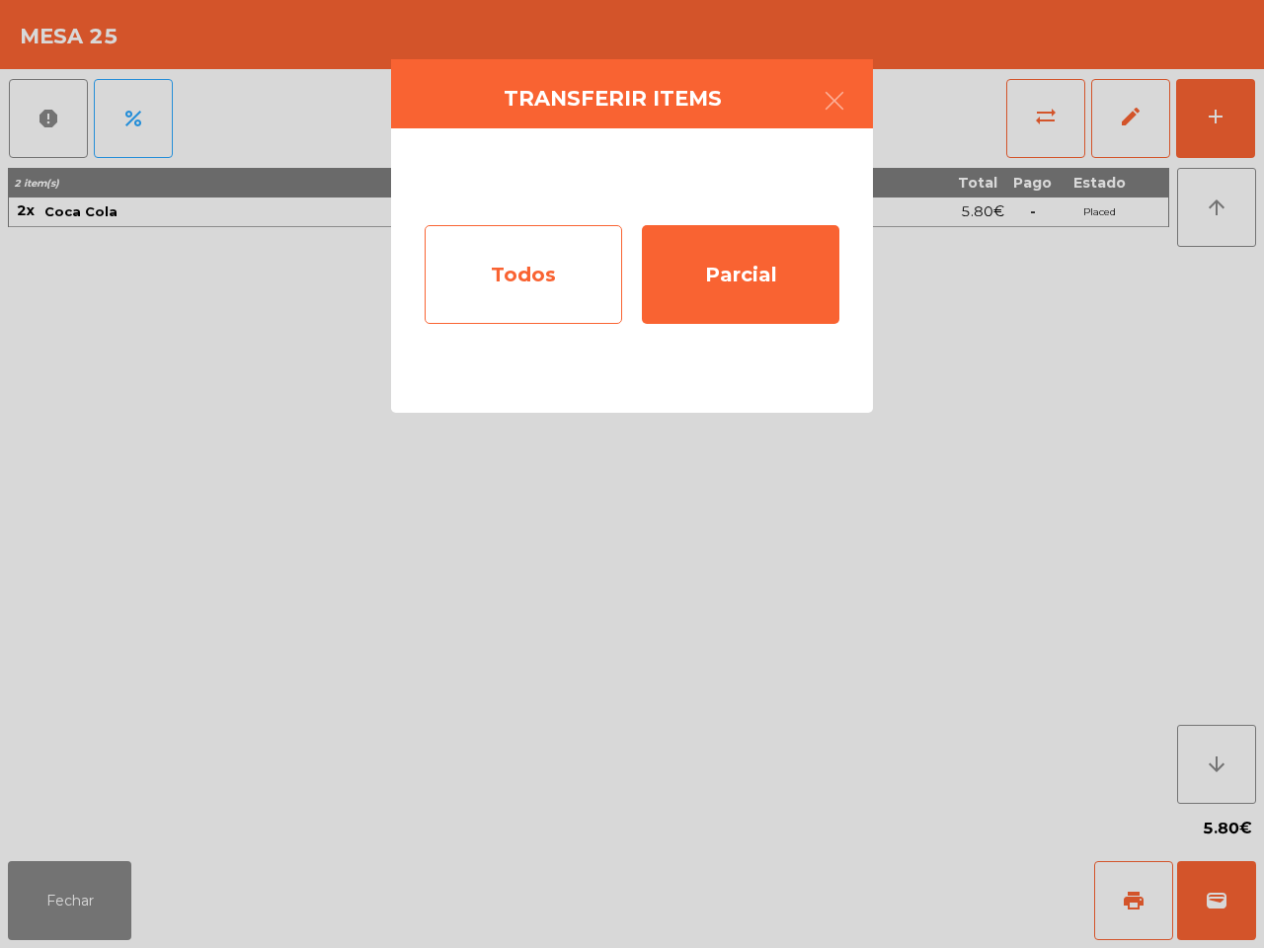
click at [444, 265] on div "Todos" at bounding box center [523, 274] width 197 height 99
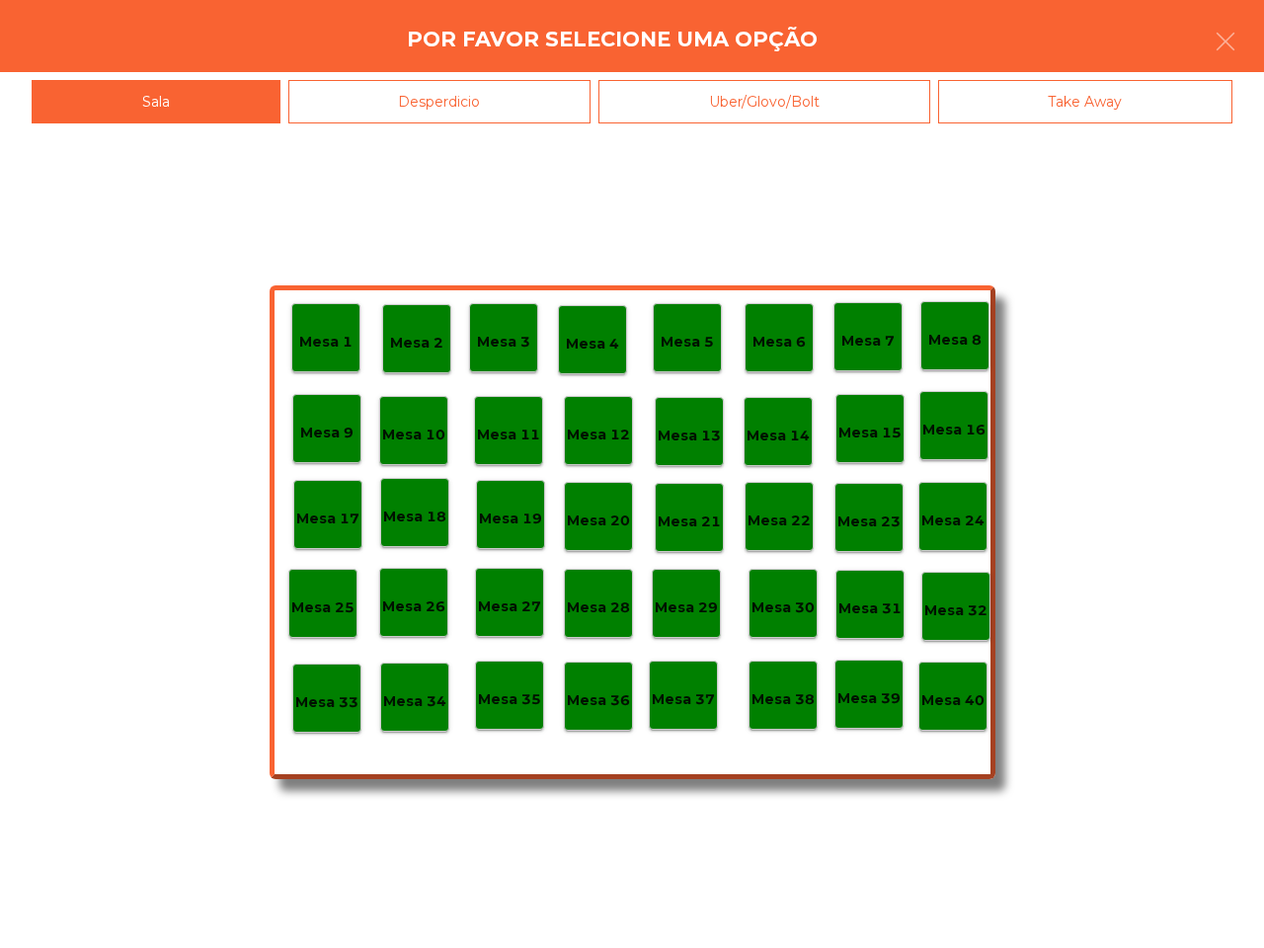
click at [968, 706] on p "Mesa 40" at bounding box center [952, 700] width 63 height 23
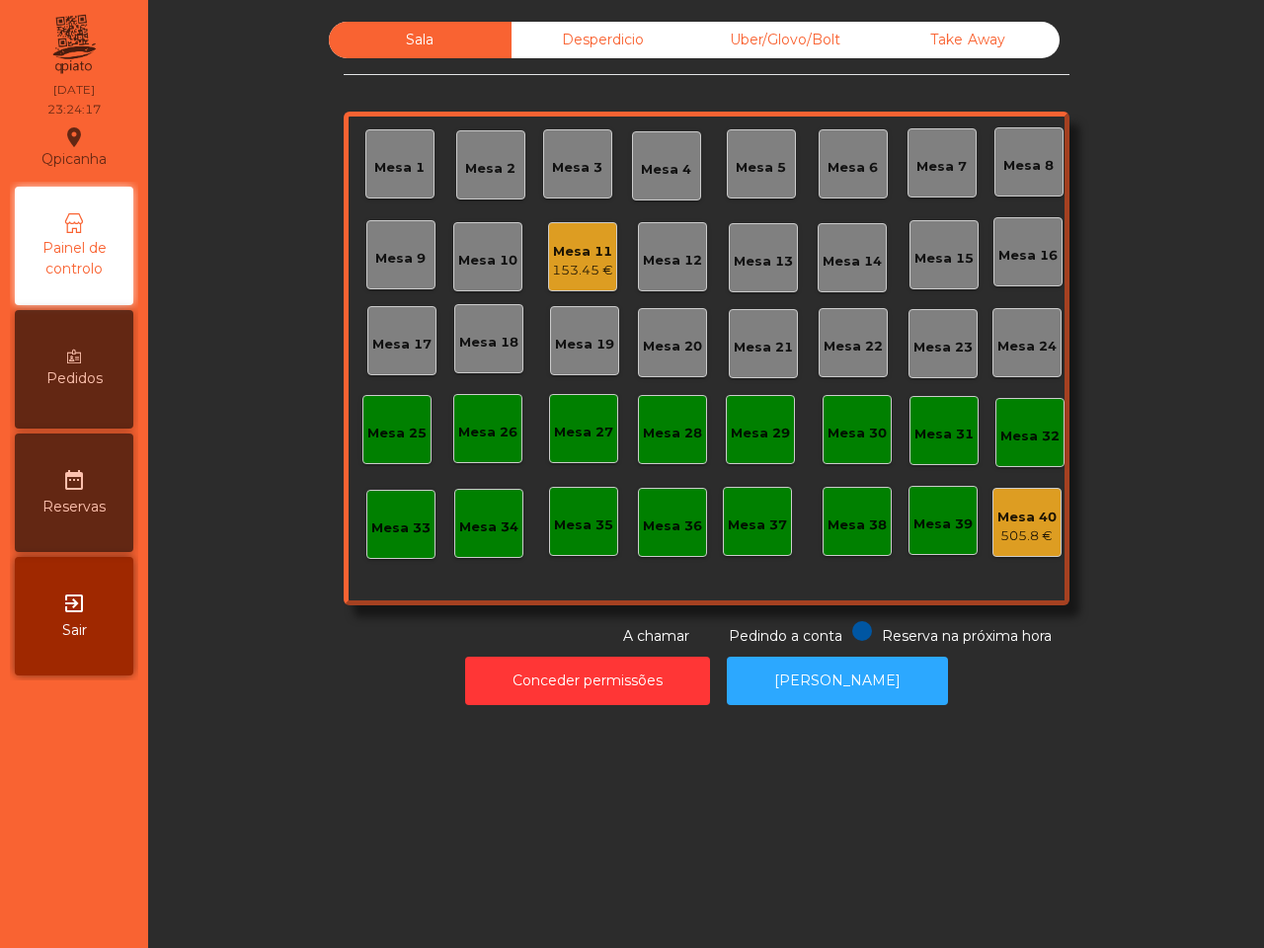
click at [604, 435] on div "Mesa 27" at bounding box center [583, 428] width 69 height 69
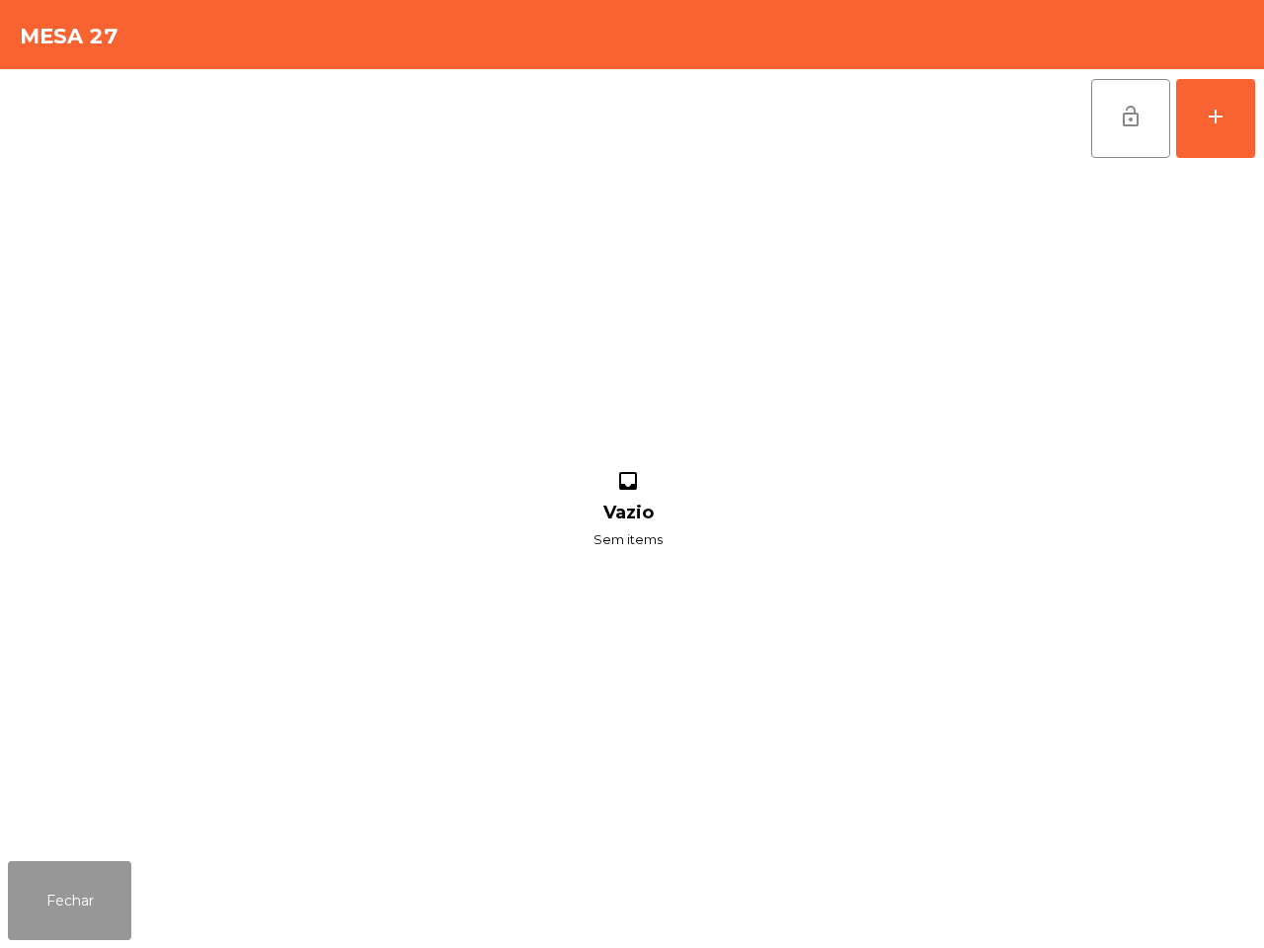
click at [85, 900] on button "Fechar" at bounding box center [69, 900] width 123 height 79
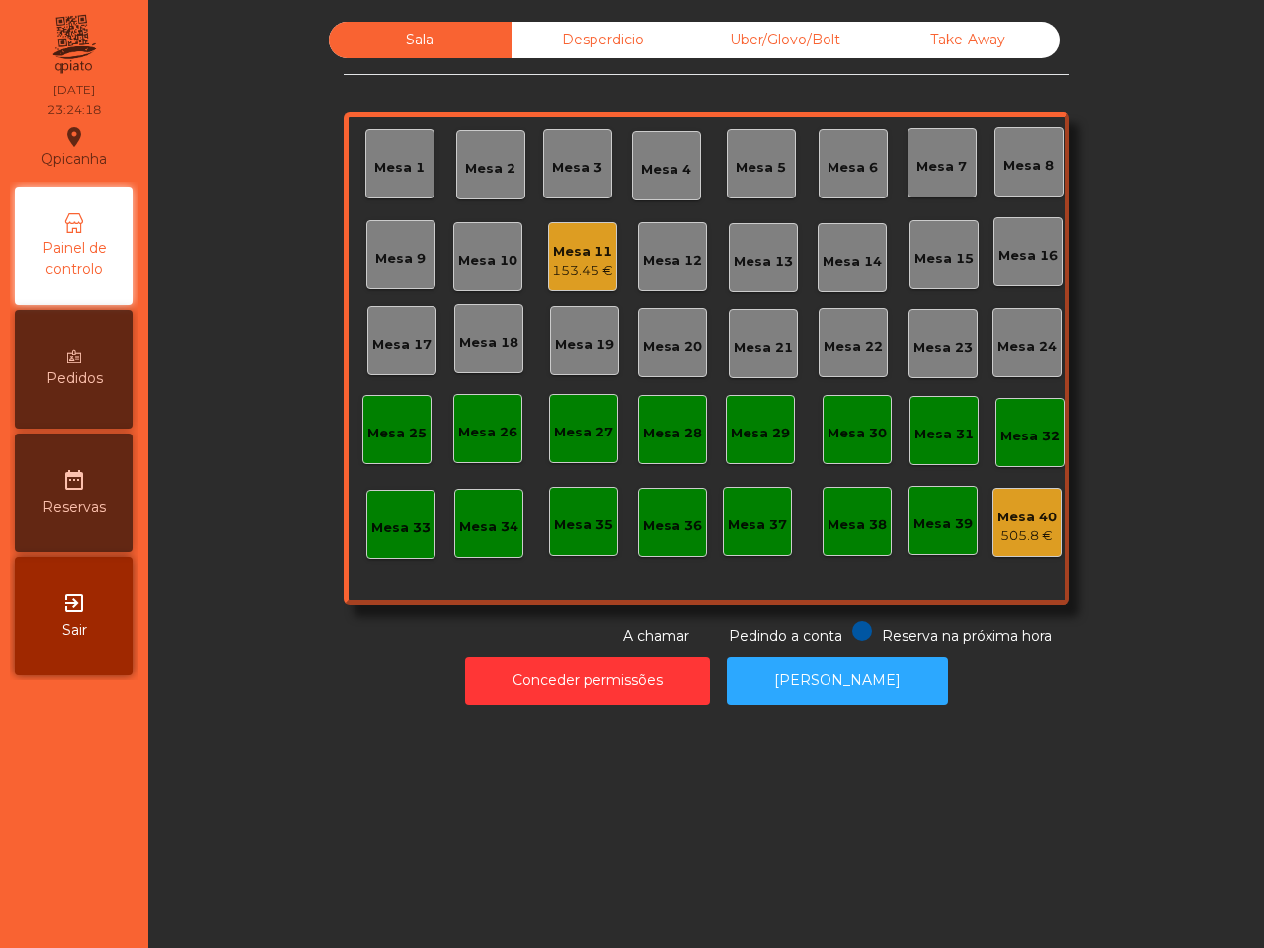
click at [570, 274] on div "153.45 €" at bounding box center [582, 271] width 61 height 20
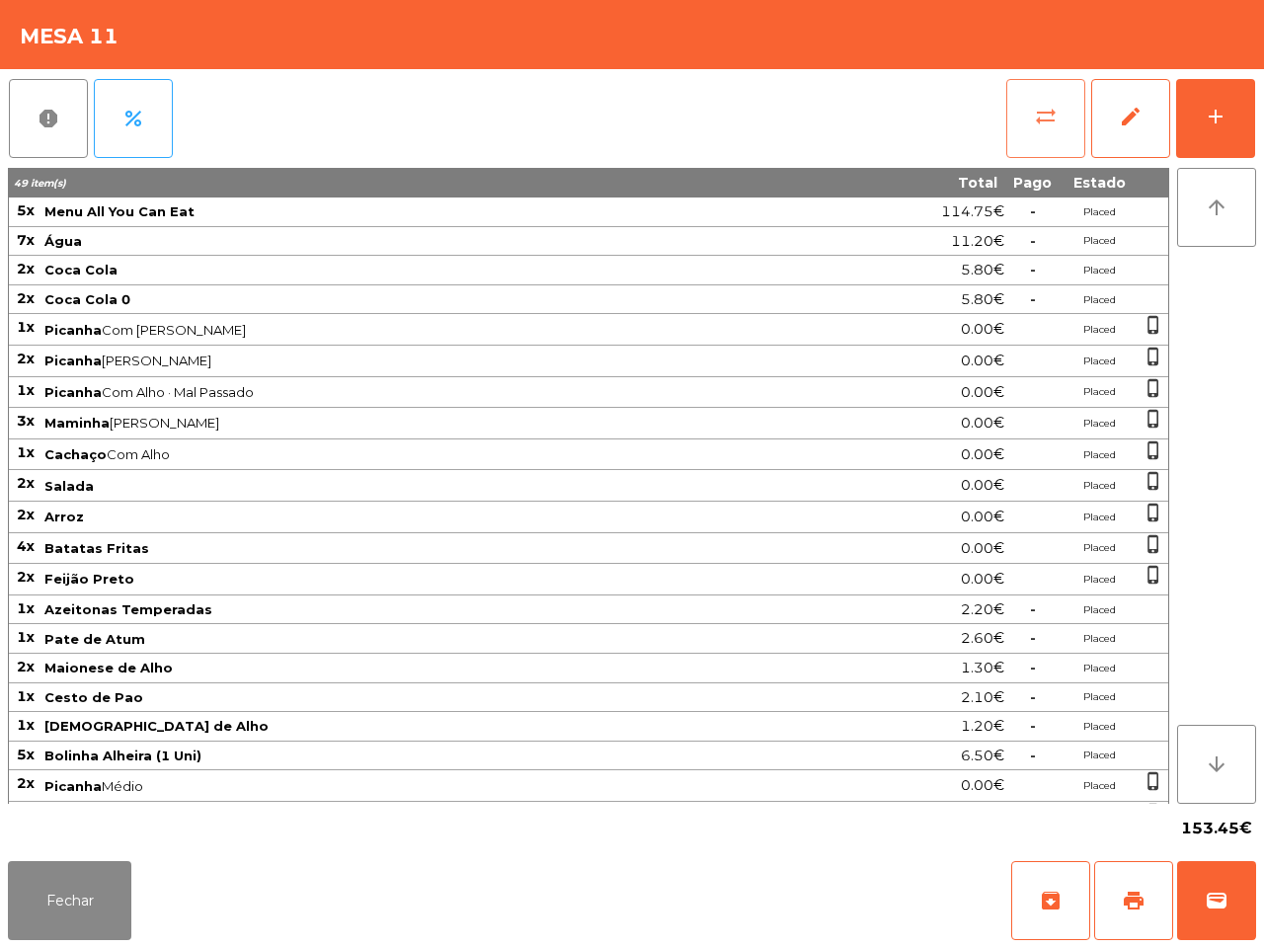
click at [1029, 120] on button "sync_alt" at bounding box center [1045, 118] width 79 height 79
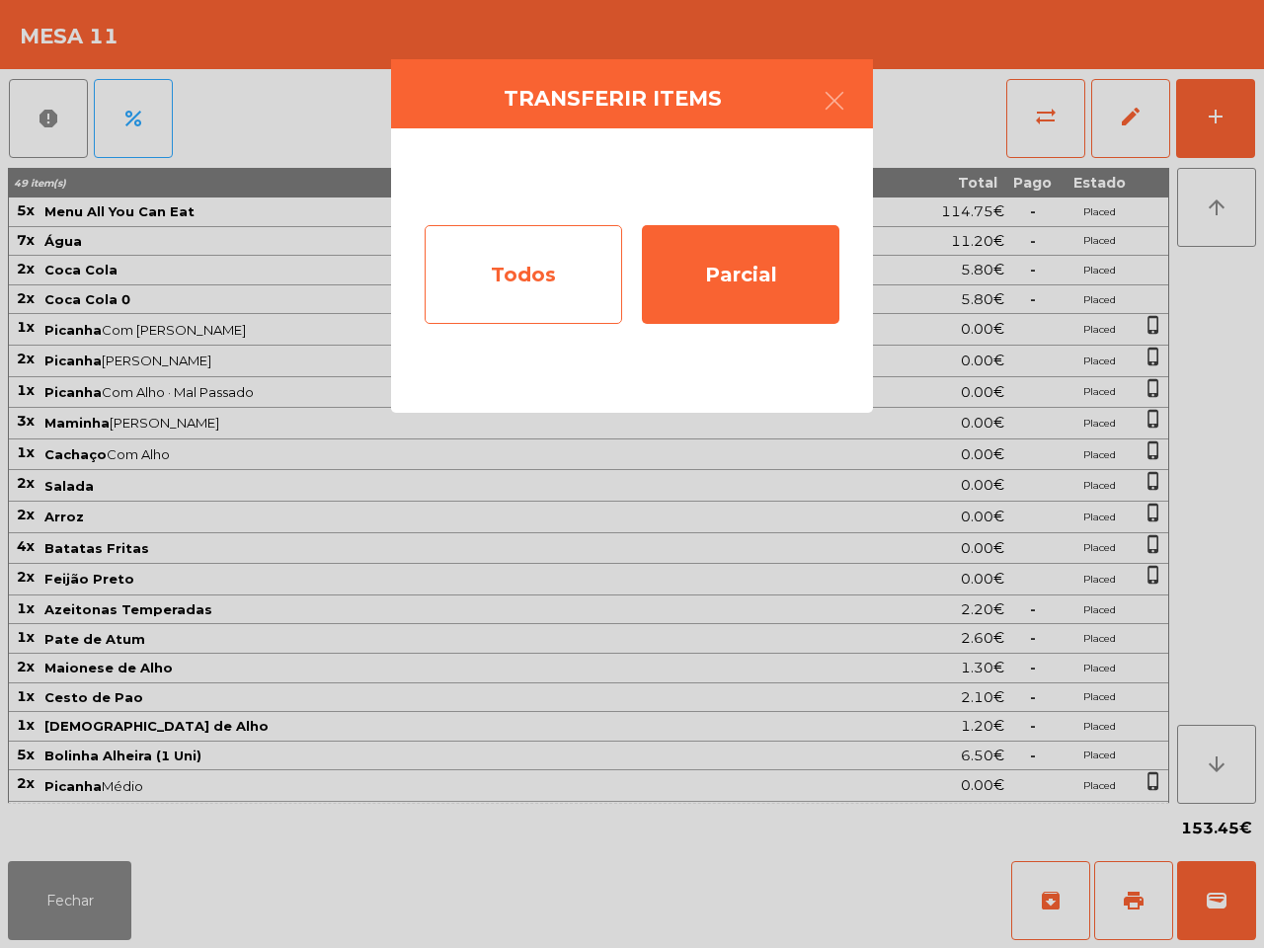
click at [574, 270] on div "Todos" at bounding box center [523, 274] width 197 height 99
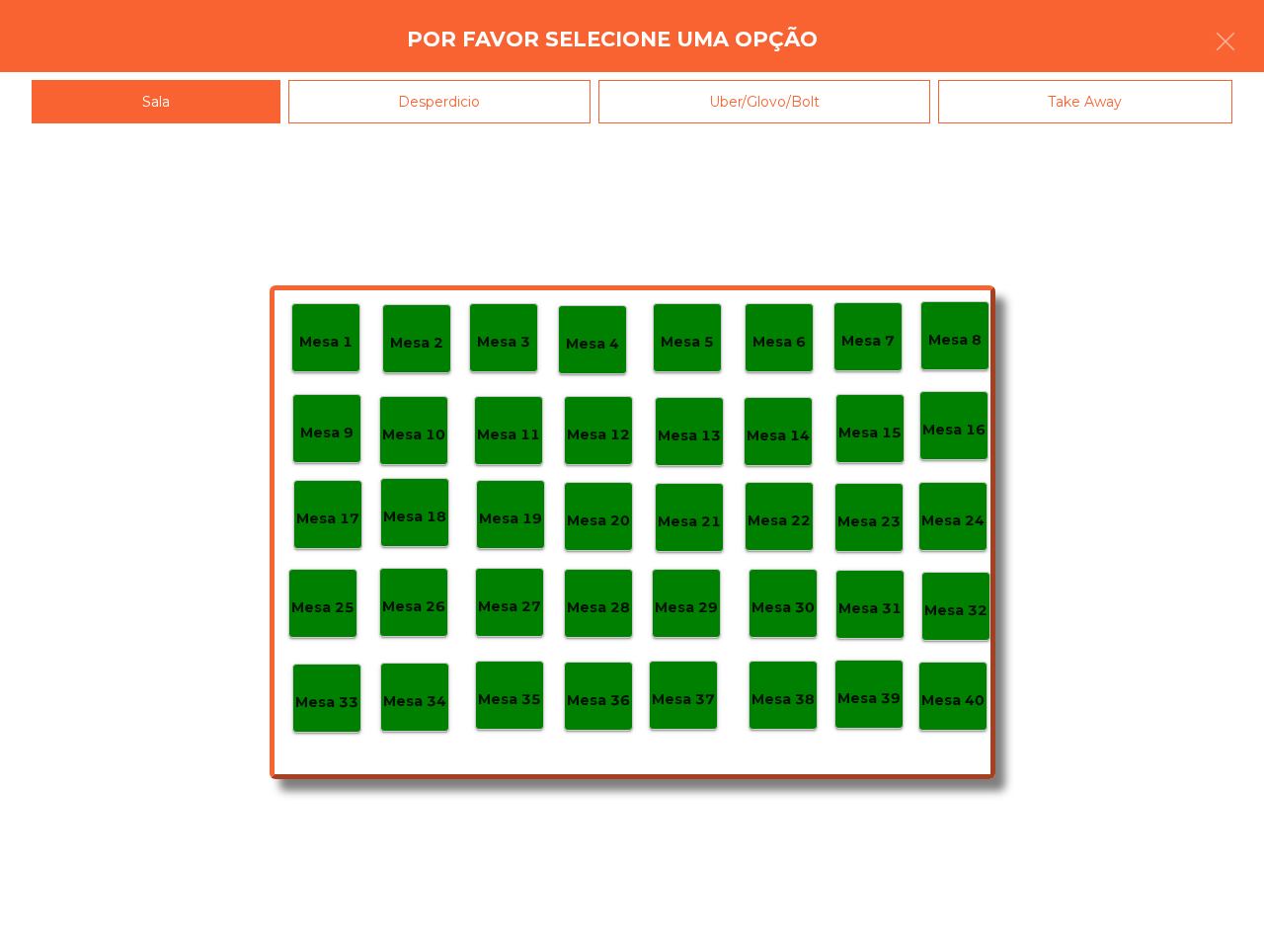
click at [972, 687] on div "Mesa 40" at bounding box center [952, 696] width 63 height 31
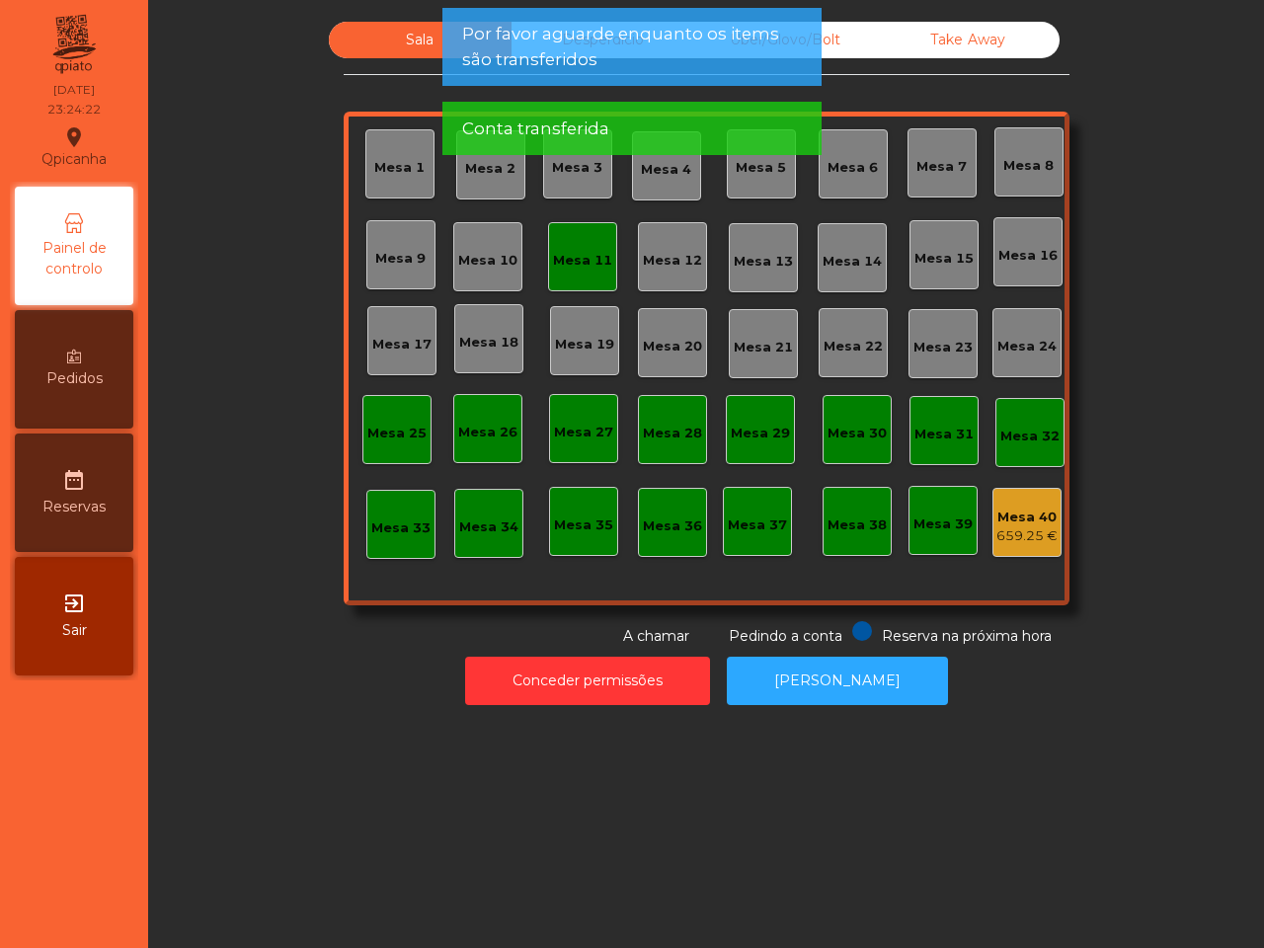
click at [582, 255] on div "Mesa 11" at bounding box center [582, 261] width 59 height 20
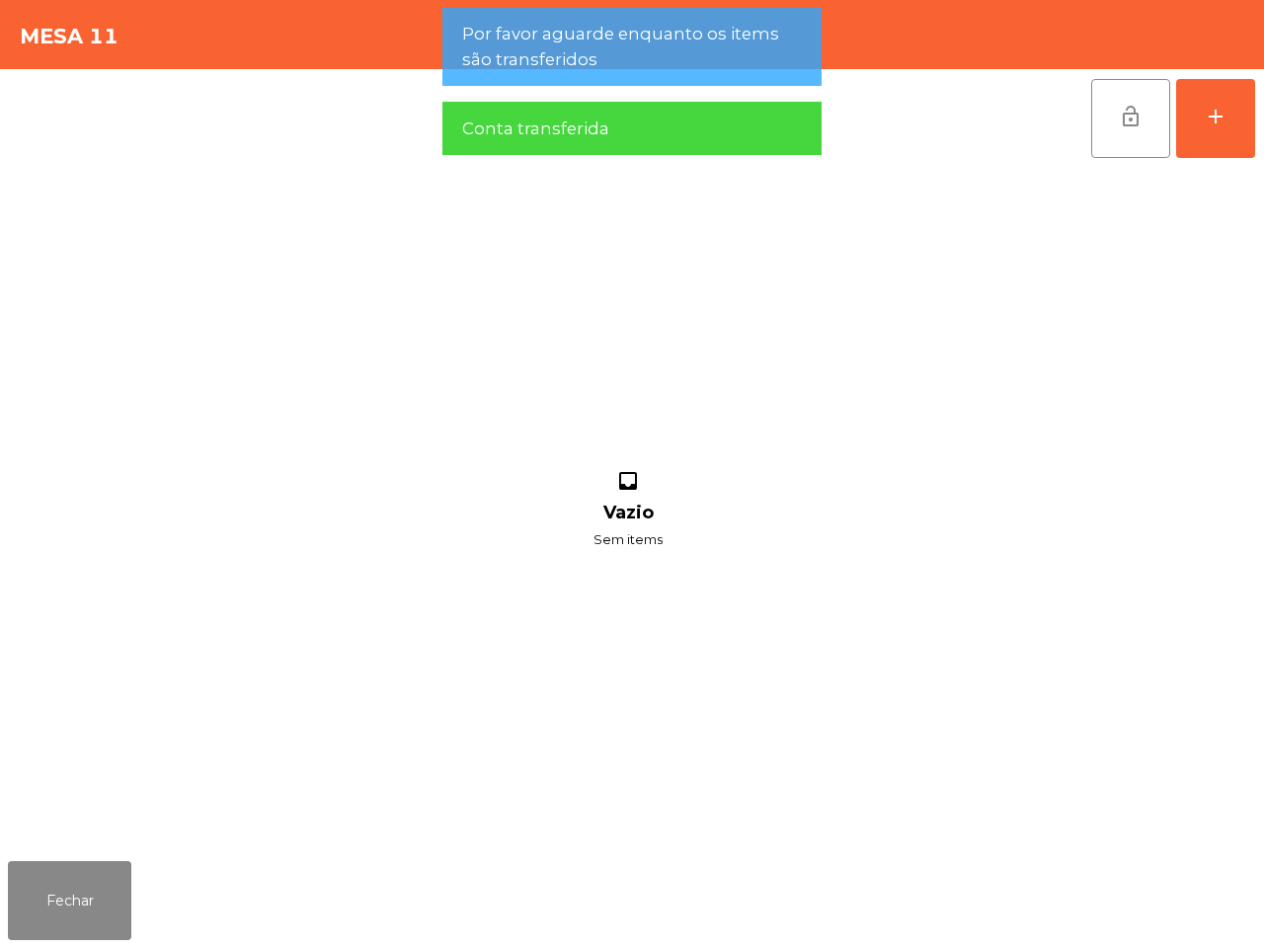
drag, startPoint x: 1101, startPoint y: 133, endPoint x: 911, endPoint y: 199, distance: 200.8
click at [1094, 133] on button "lock_open" at bounding box center [1130, 118] width 79 height 79
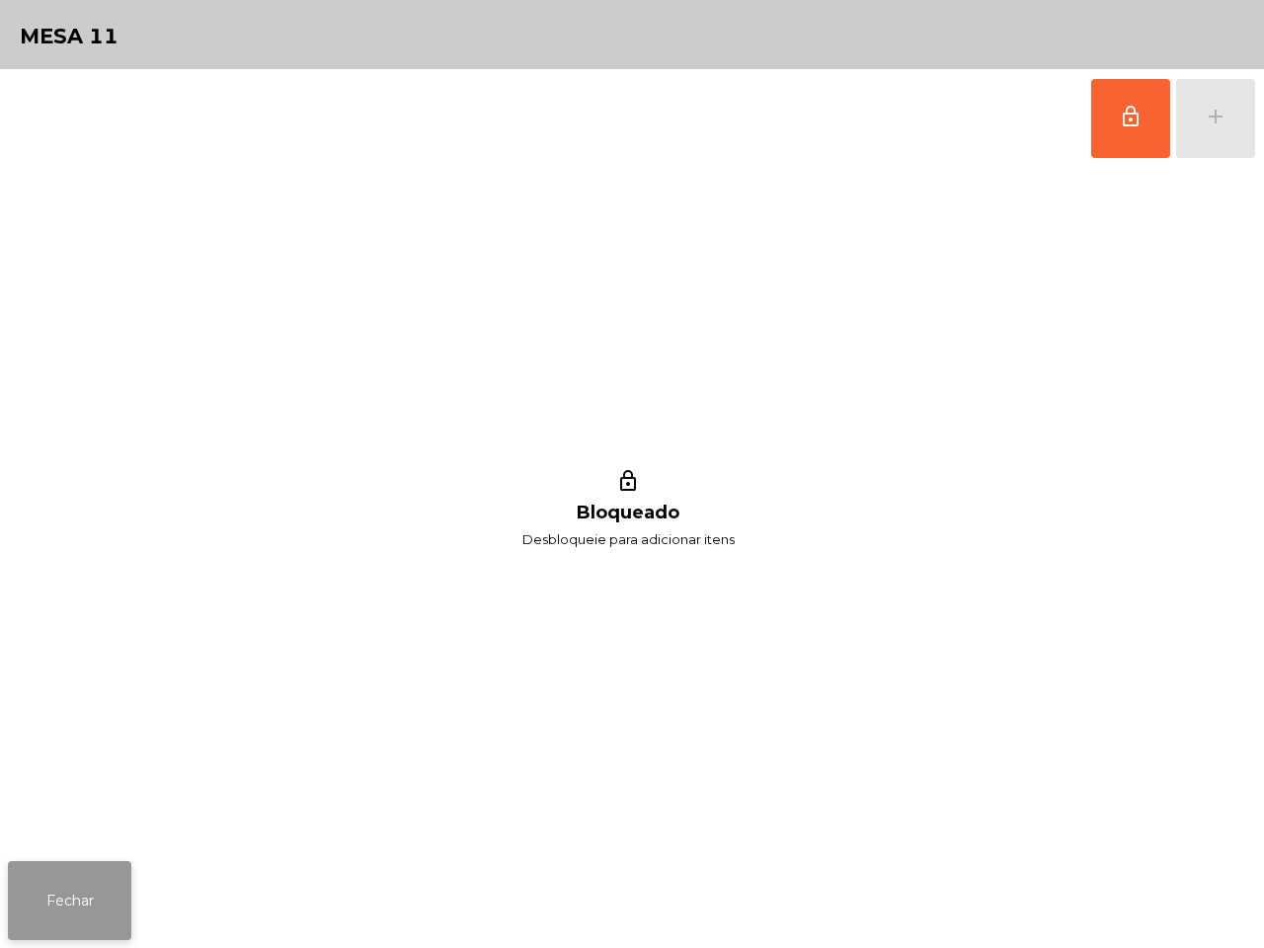
click at [39, 933] on button "Fechar" at bounding box center [69, 900] width 123 height 79
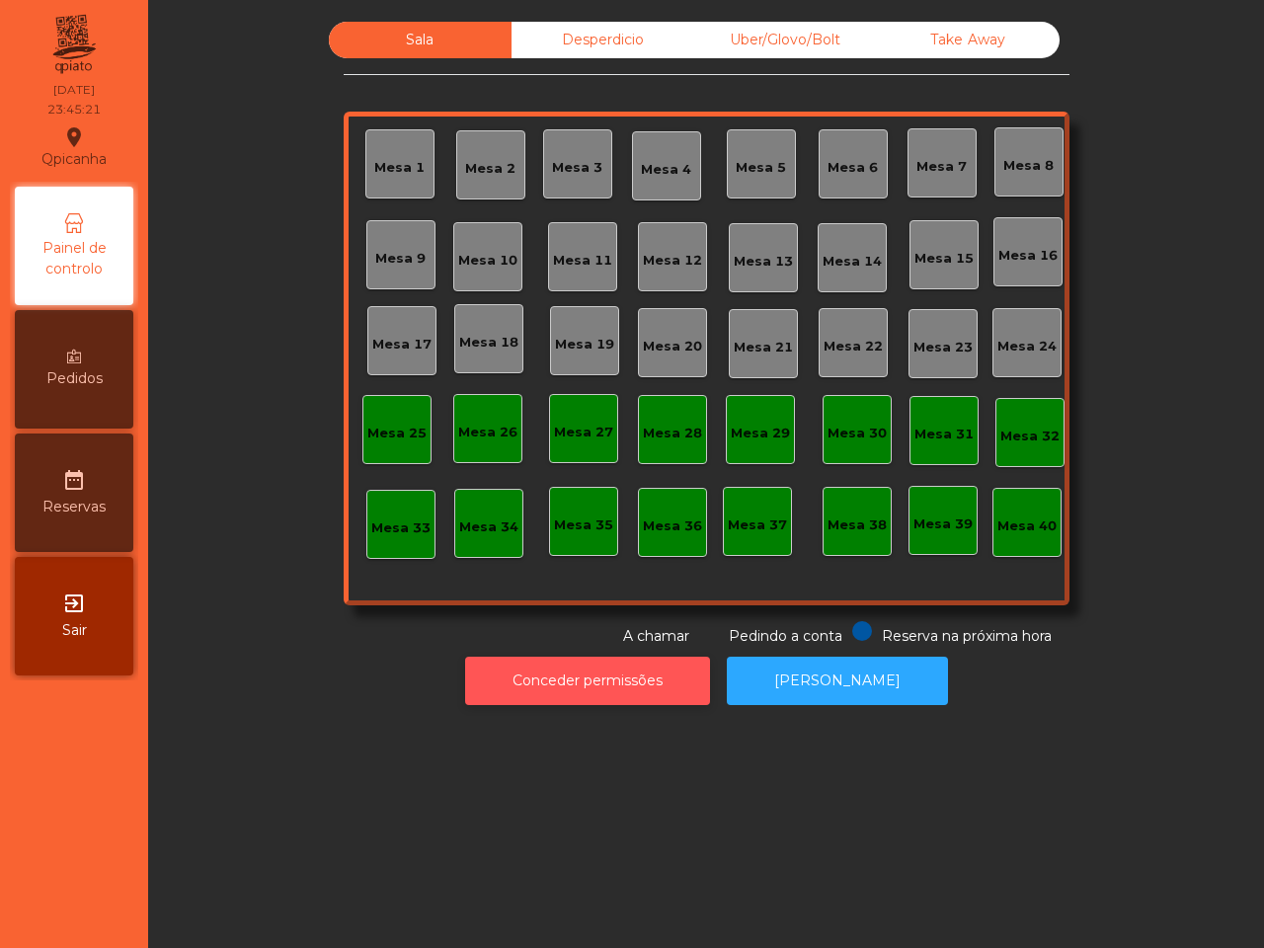
click at [530, 673] on button "Conceder permissões" at bounding box center [587, 681] width 245 height 48
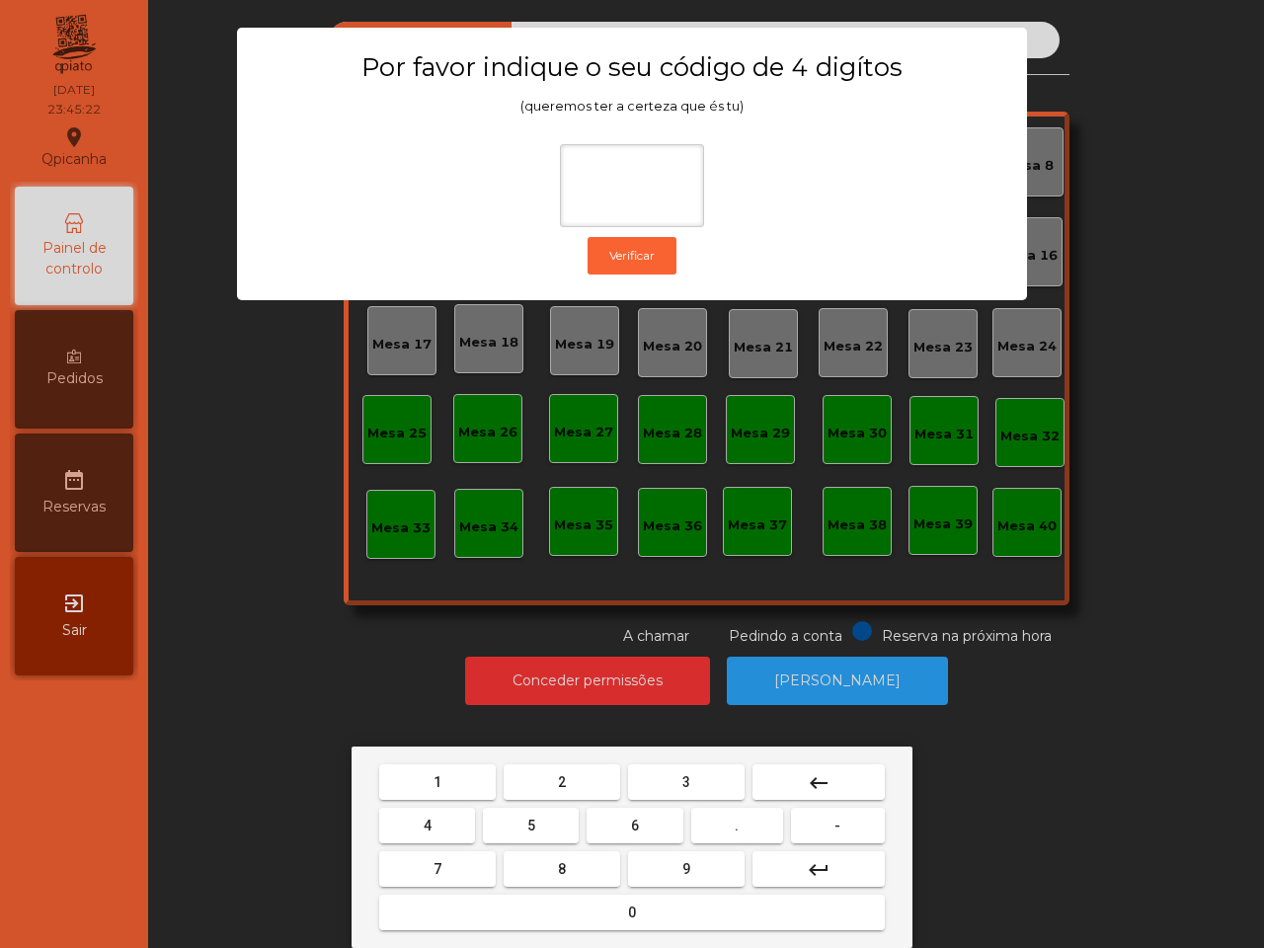
click at [635, 826] on span "6" at bounding box center [635, 825] width 8 height 16
click at [514, 811] on button "5" at bounding box center [531, 826] width 96 height 36
click at [446, 776] on button "1" at bounding box center [437, 782] width 116 height 36
click at [555, 790] on button "2" at bounding box center [562, 782] width 116 height 36
type input "****"
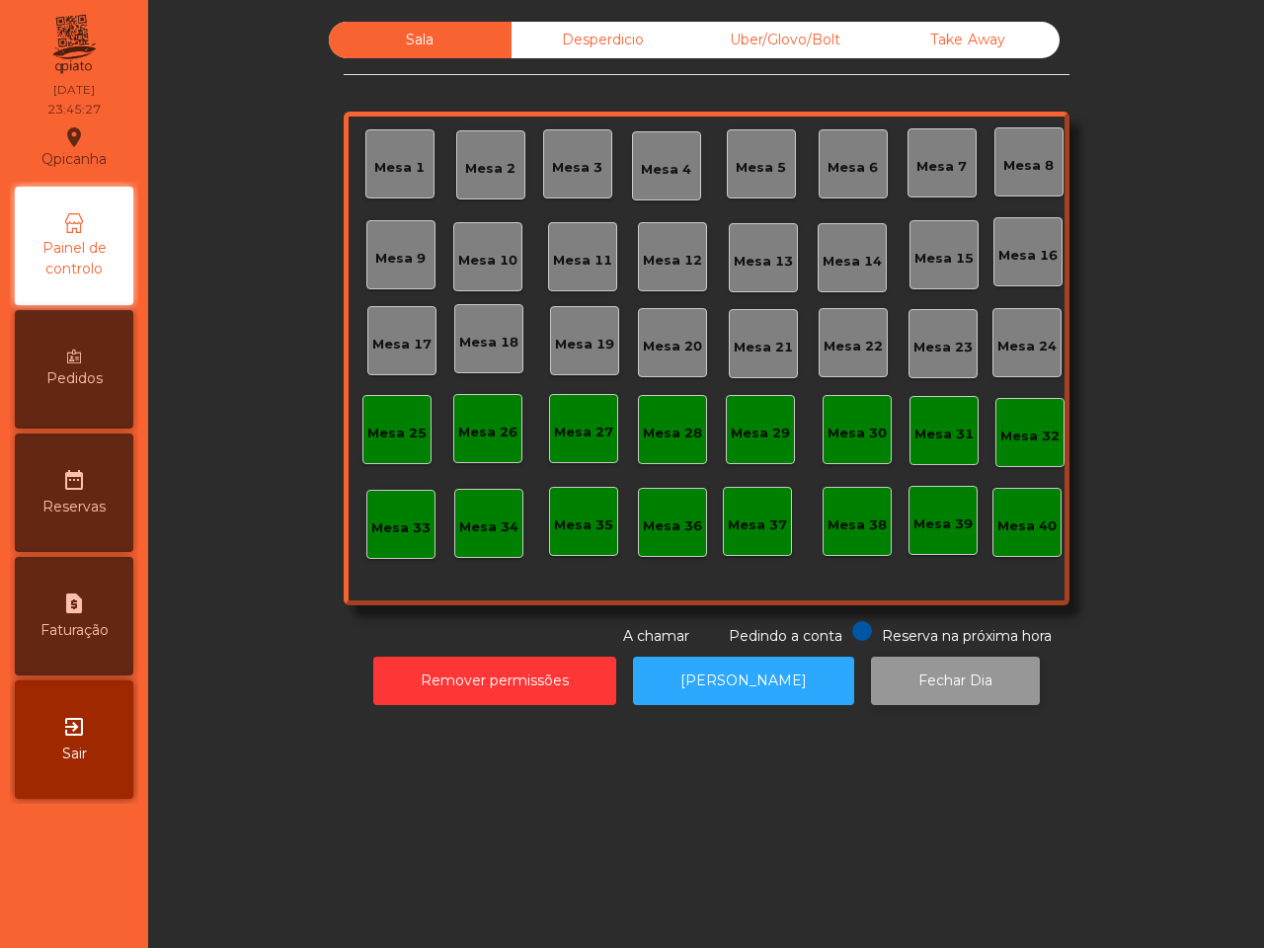
click at [890, 669] on button "Fechar Dia" at bounding box center [955, 681] width 169 height 48
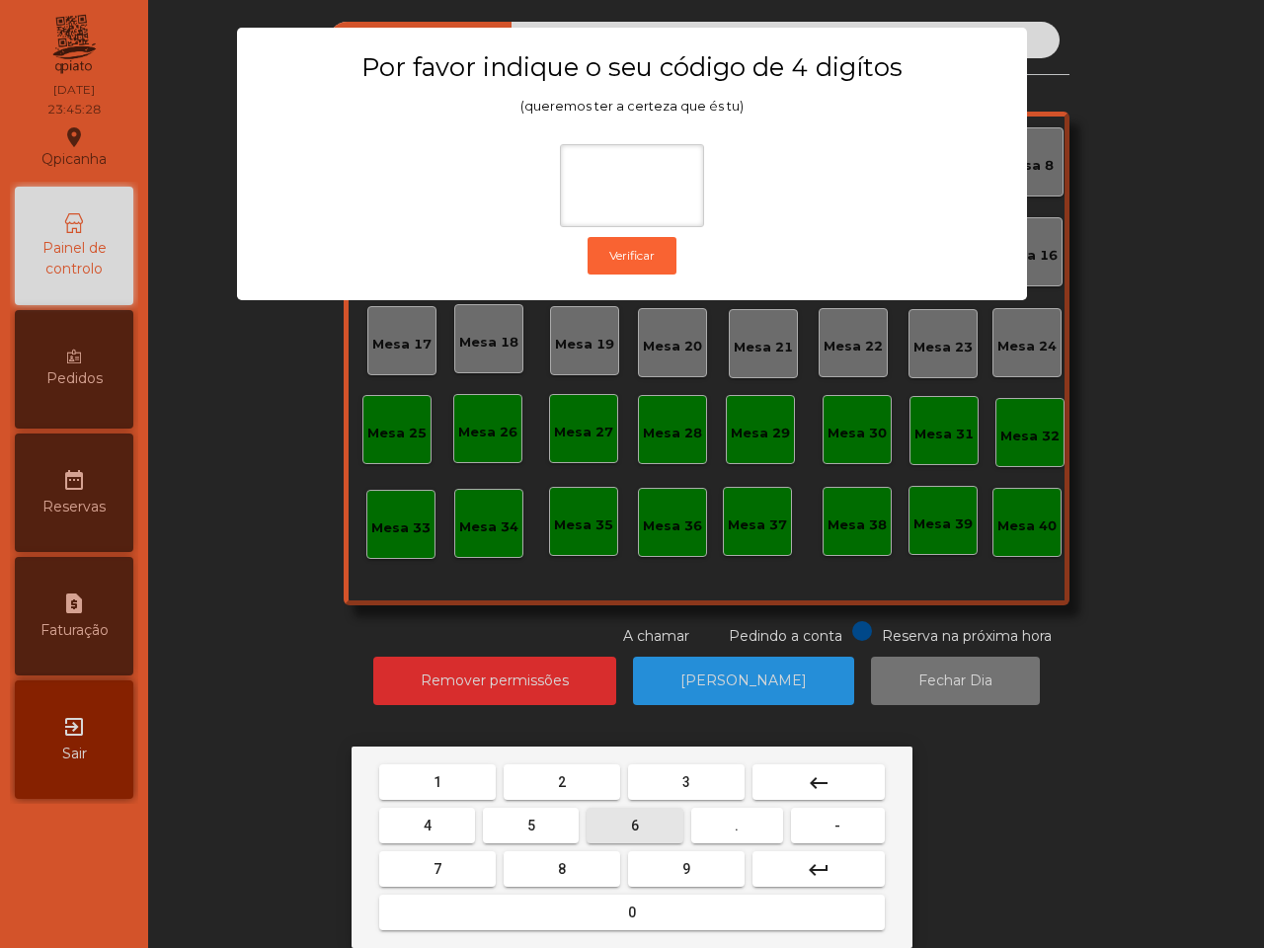
click at [647, 815] on button "6" at bounding box center [634, 826] width 96 height 36
click at [521, 812] on button "5" at bounding box center [531, 826] width 96 height 36
click at [454, 781] on button "1" at bounding box center [437, 782] width 116 height 36
click at [554, 785] on button "2" at bounding box center [562, 782] width 116 height 36
type input "****"
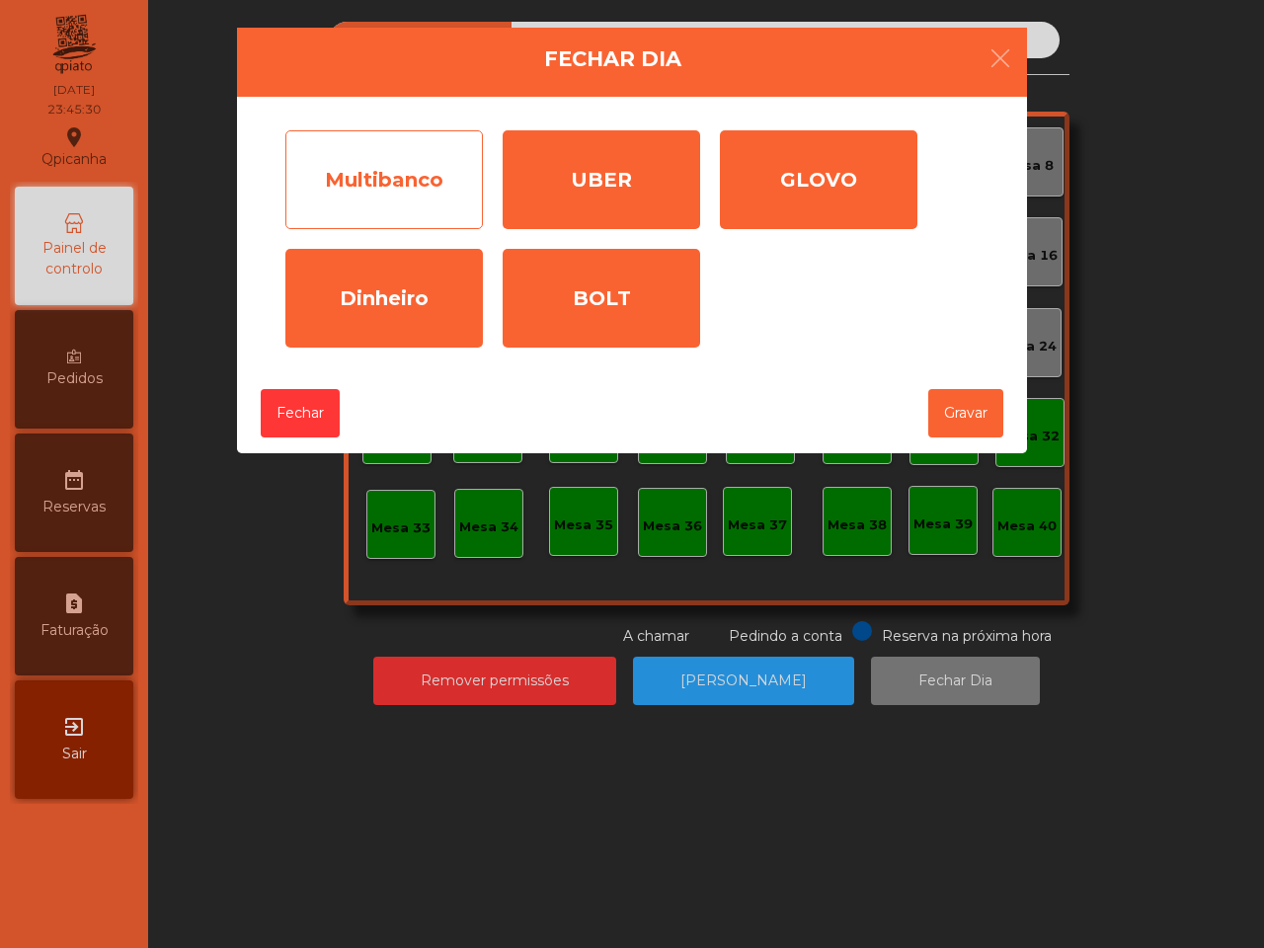
click at [393, 195] on div "Multibanco" at bounding box center [383, 179] width 197 height 99
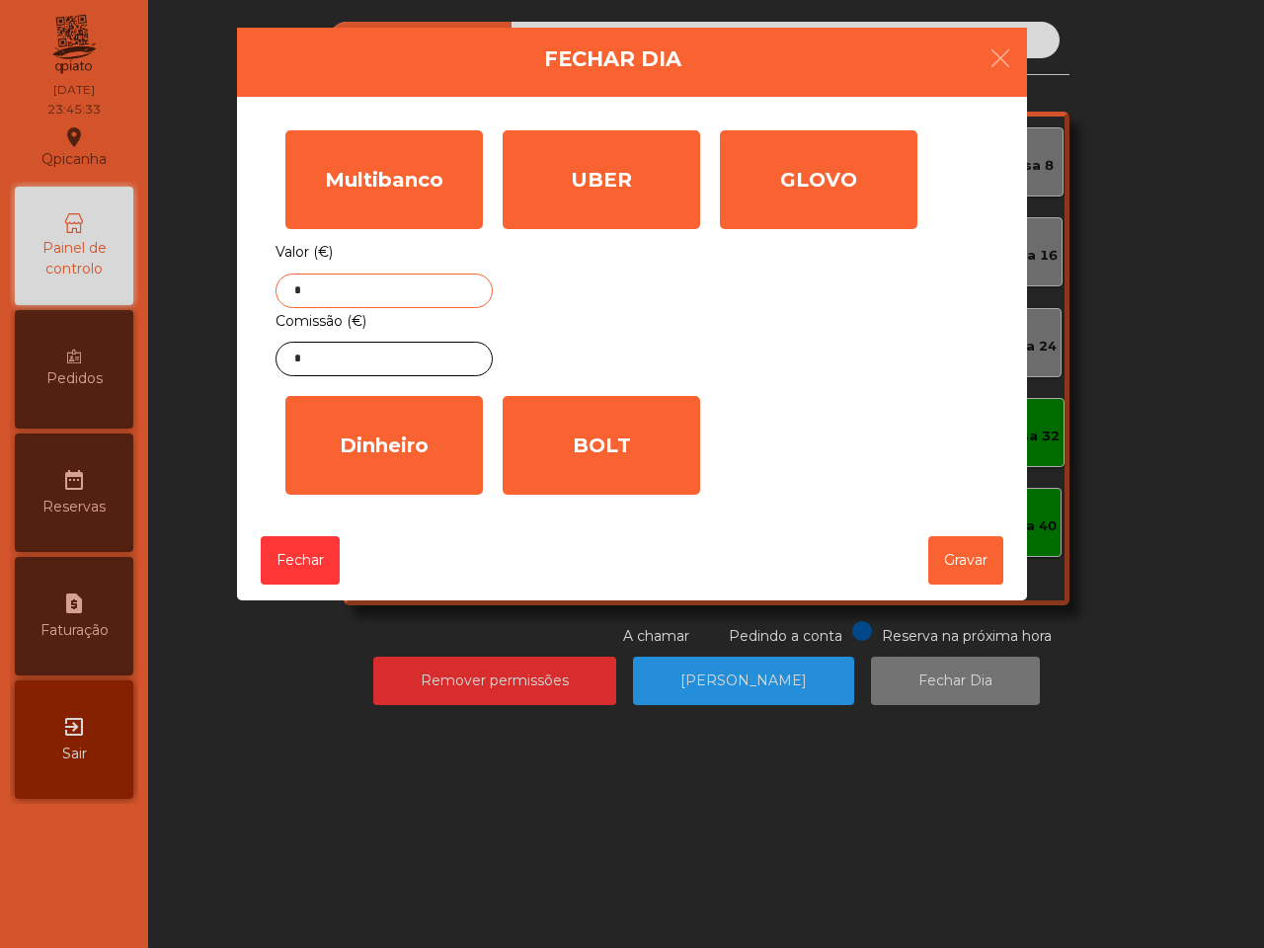
click at [427, 294] on input "*" at bounding box center [383, 290] width 217 height 35
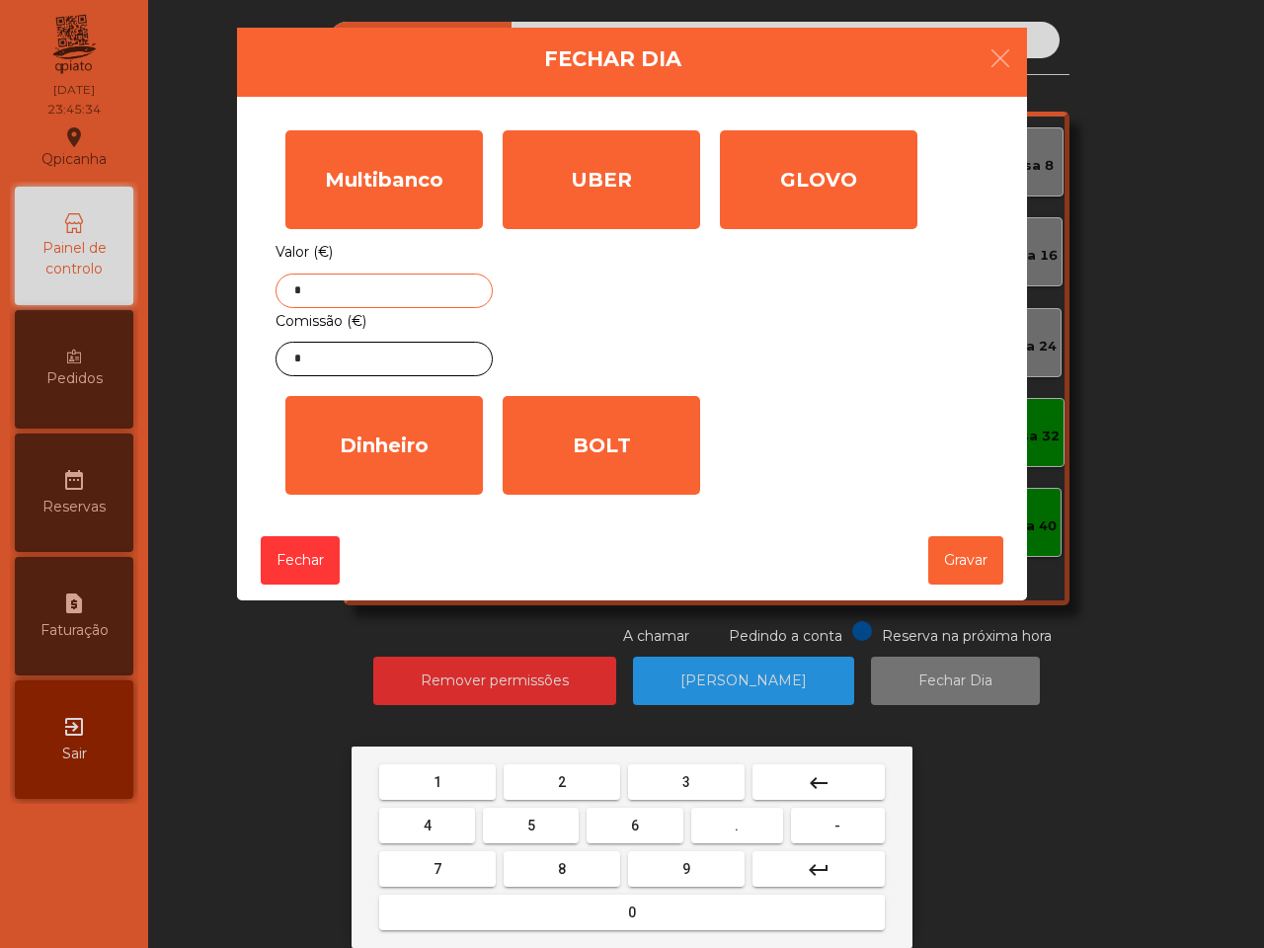
click at [457, 775] on button "1" at bounding box center [437, 782] width 116 height 36
click at [559, 862] on span "8" at bounding box center [562, 869] width 8 height 16
click at [723, 821] on button "." at bounding box center [737, 826] width 92 height 36
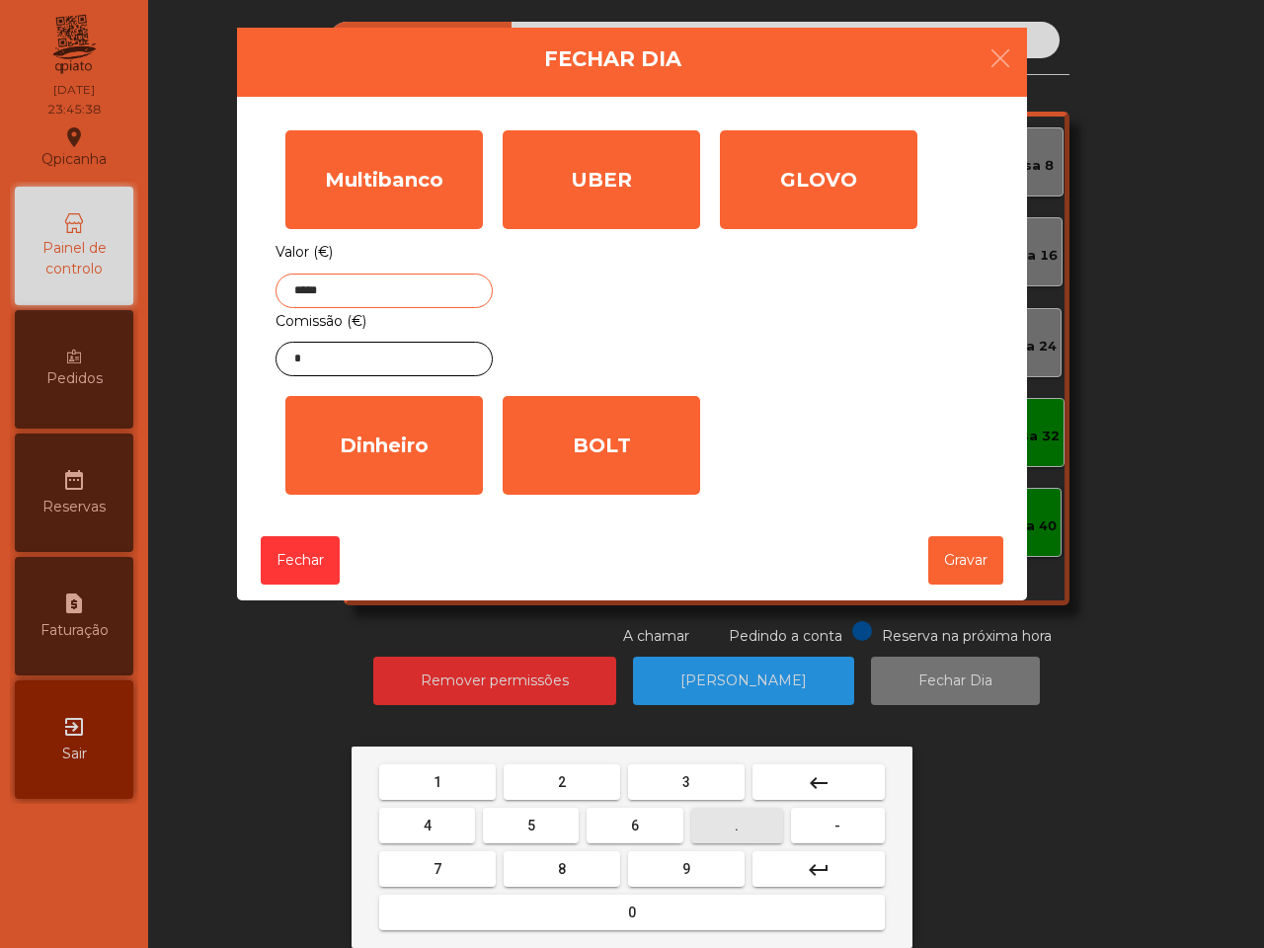
drag, startPoint x: 618, startPoint y: 824, endPoint x: 574, endPoint y: 826, distance: 44.5
click at [617, 825] on button "6" at bounding box center [634, 826] width 96 height 36
click at [541, 824] on button "5" at bounding box center [531, 826] width 96 height 36
type input "*******"
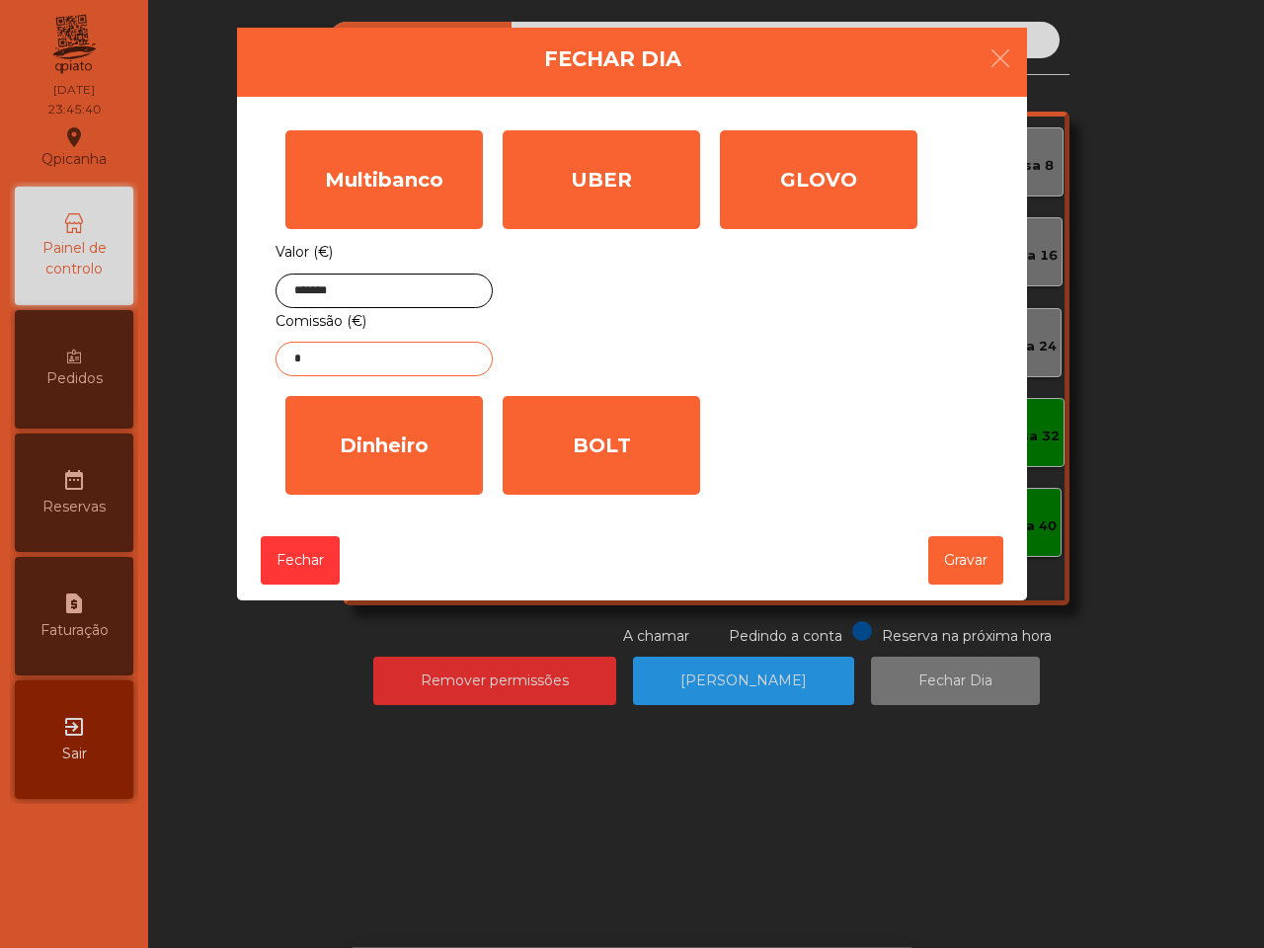
click at [427, 367] on input "*" at bounding box center [383, 359] width 217 height 35
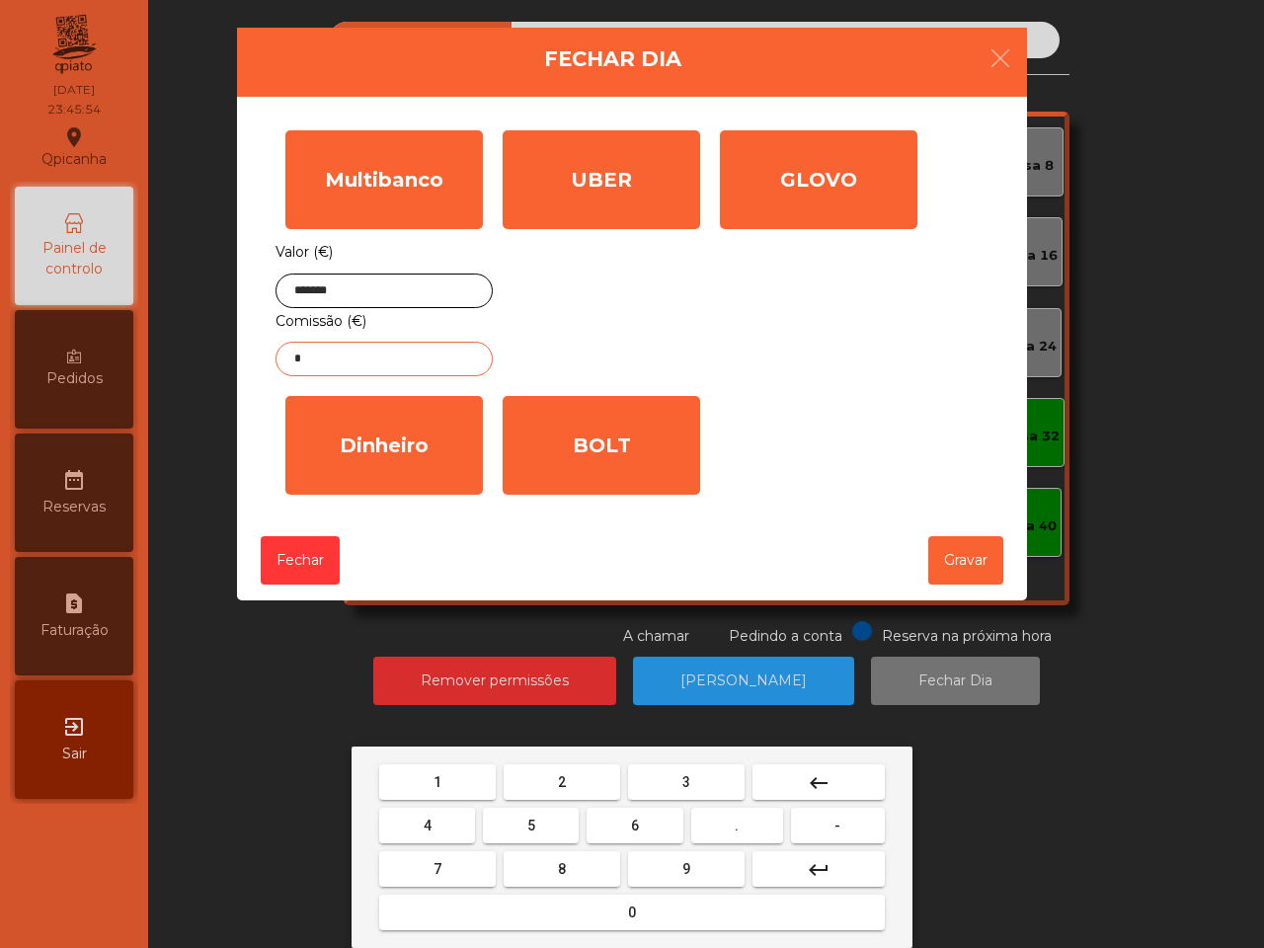
click at [835, 775] on button "keyboard_backspace" at bounding box center [818, 782] width 132 height 36
click at [583, 771] on button "2" at bounding box center [562, 782] width 116 height 36
click at [746, 824] on button "." at bounding box center [737, 826] width 92 height 36
click at [691, 788] on button "3" at bounding box center [686, 782] width 116 height 36
click at [563, 861] on span "8" at bounding box center [562, 869] width 8 height 16
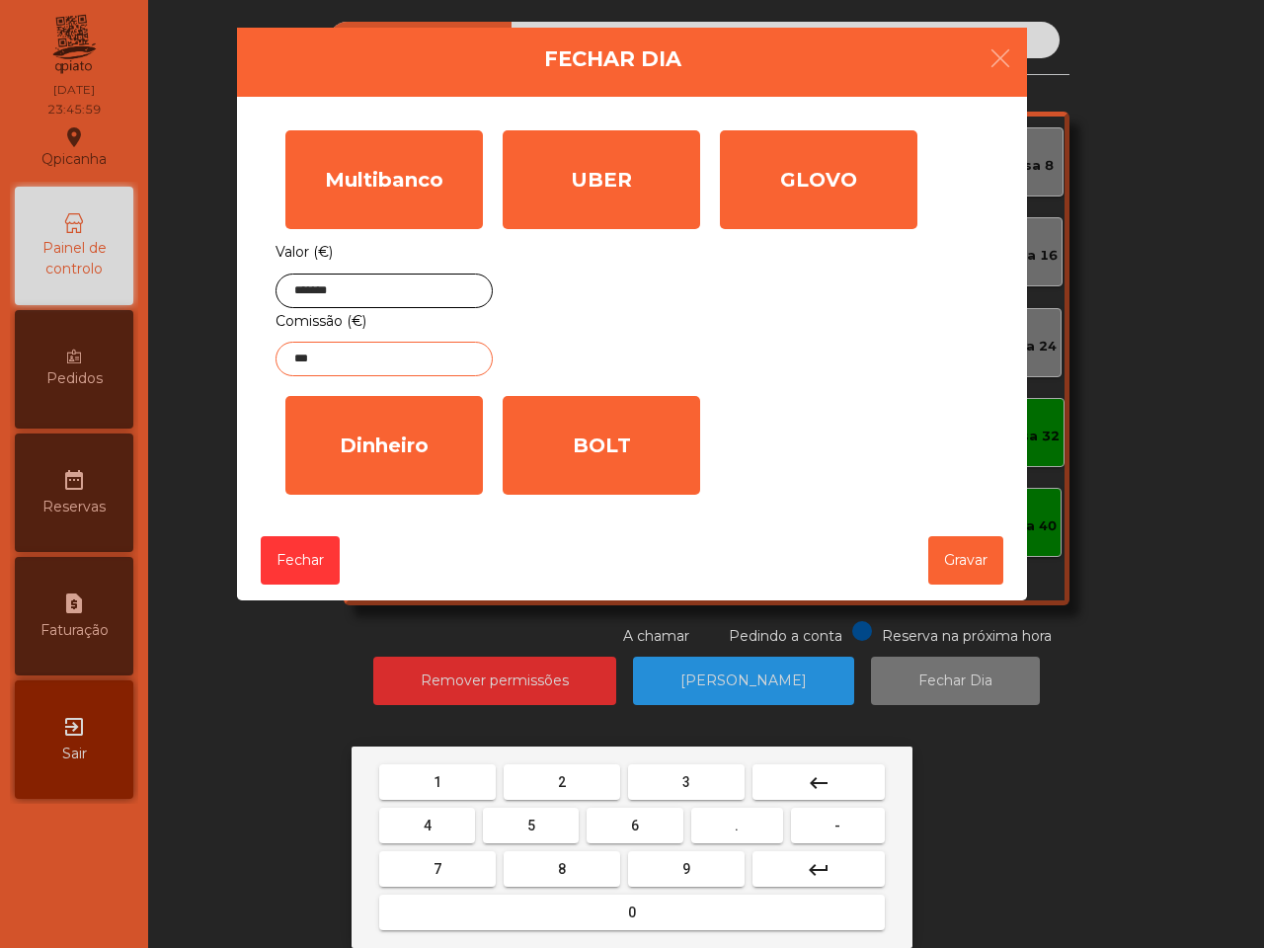
type input "****"
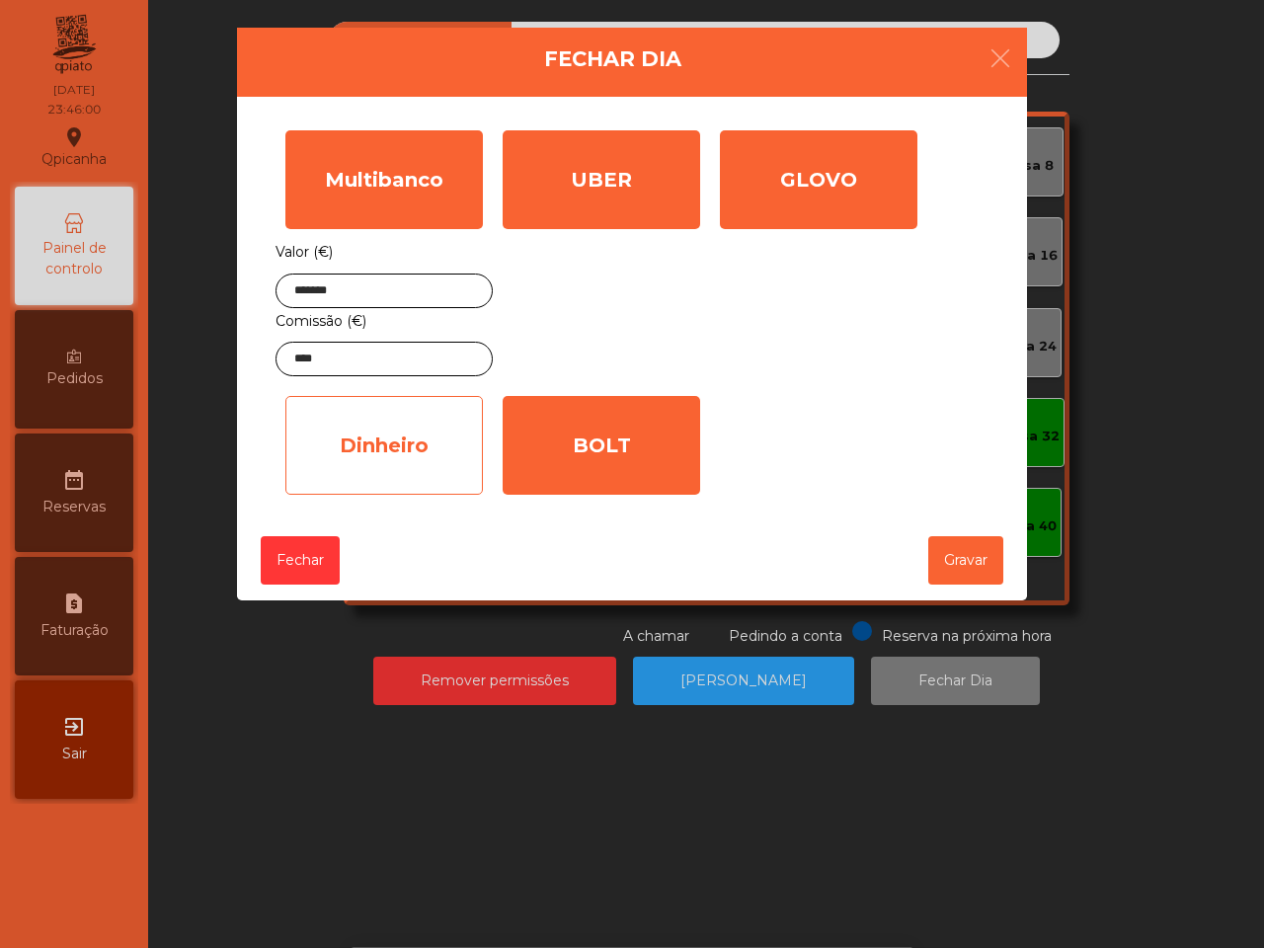
click at [411, 494] on div "Dinheiro" at bounding box center [383, 445] width 197 height 99
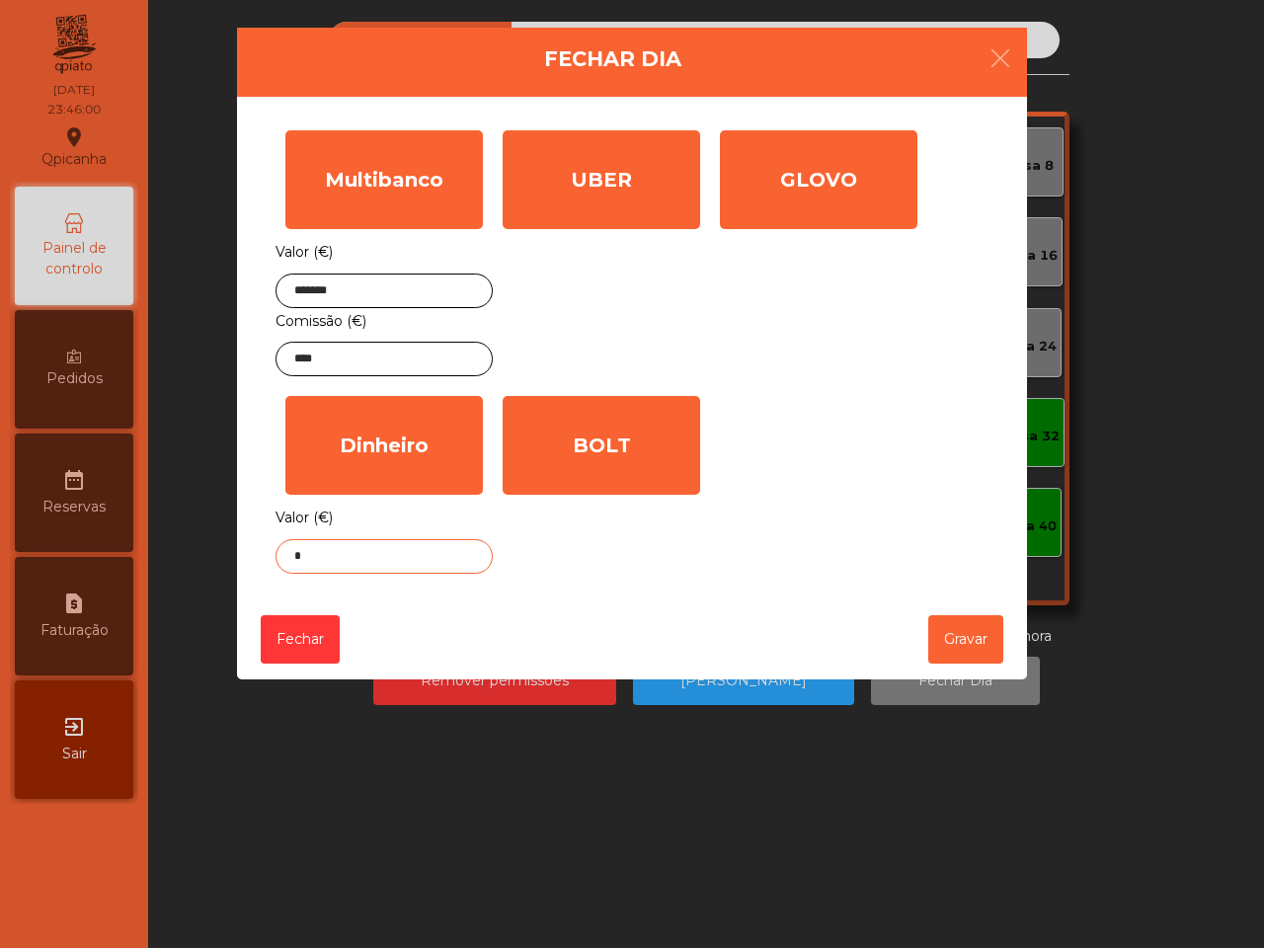
click at [403, 561] on input "*" at bounding box center [383, 556] width 217 height 35
click at [958, 653] on button "Gravar" at bounding box center [965, 639] width 75 height 48
